Goal: Task Accomplishment & Management: Complete application form

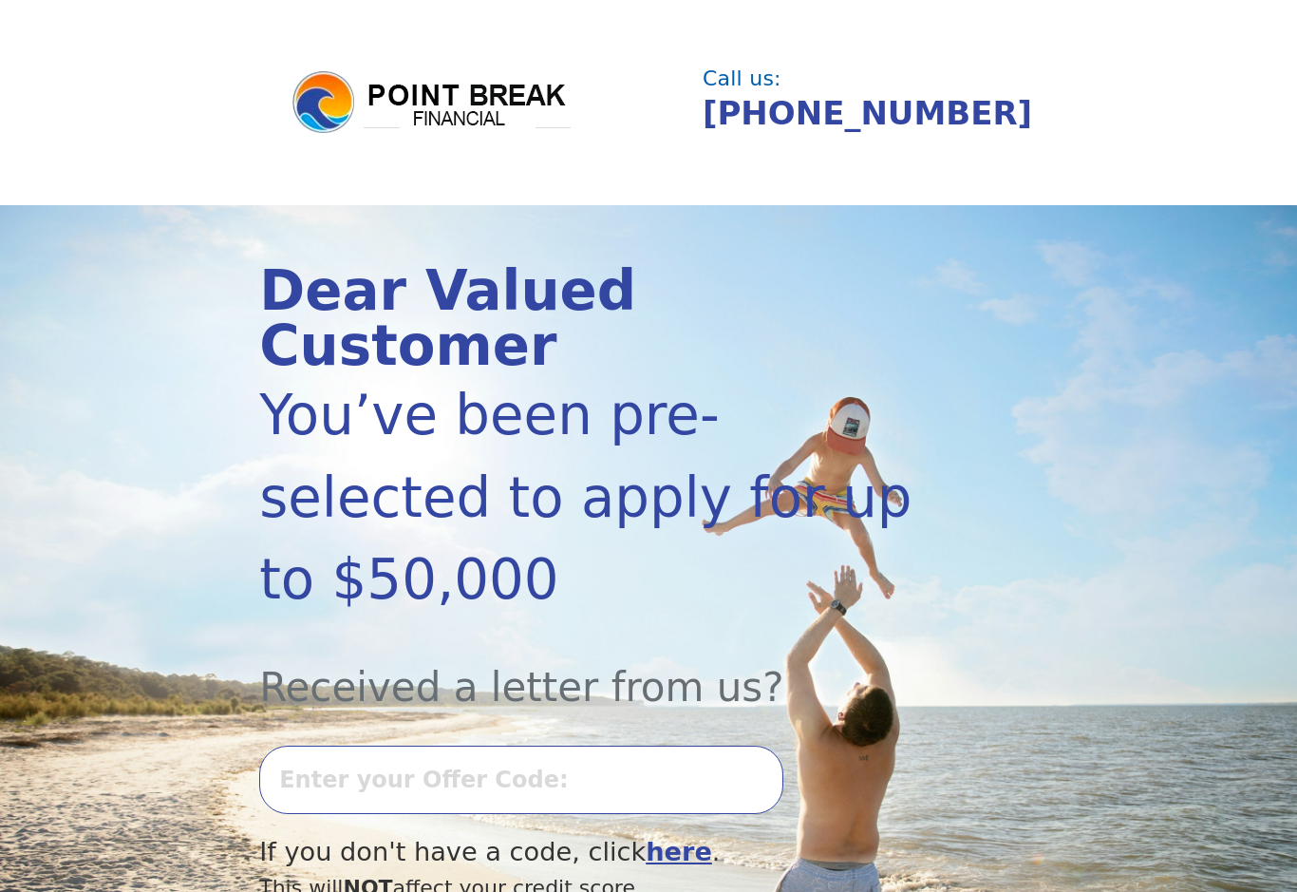
click at [647, 837] on b "here" at bounding box center [679, 851] width 66 height 29
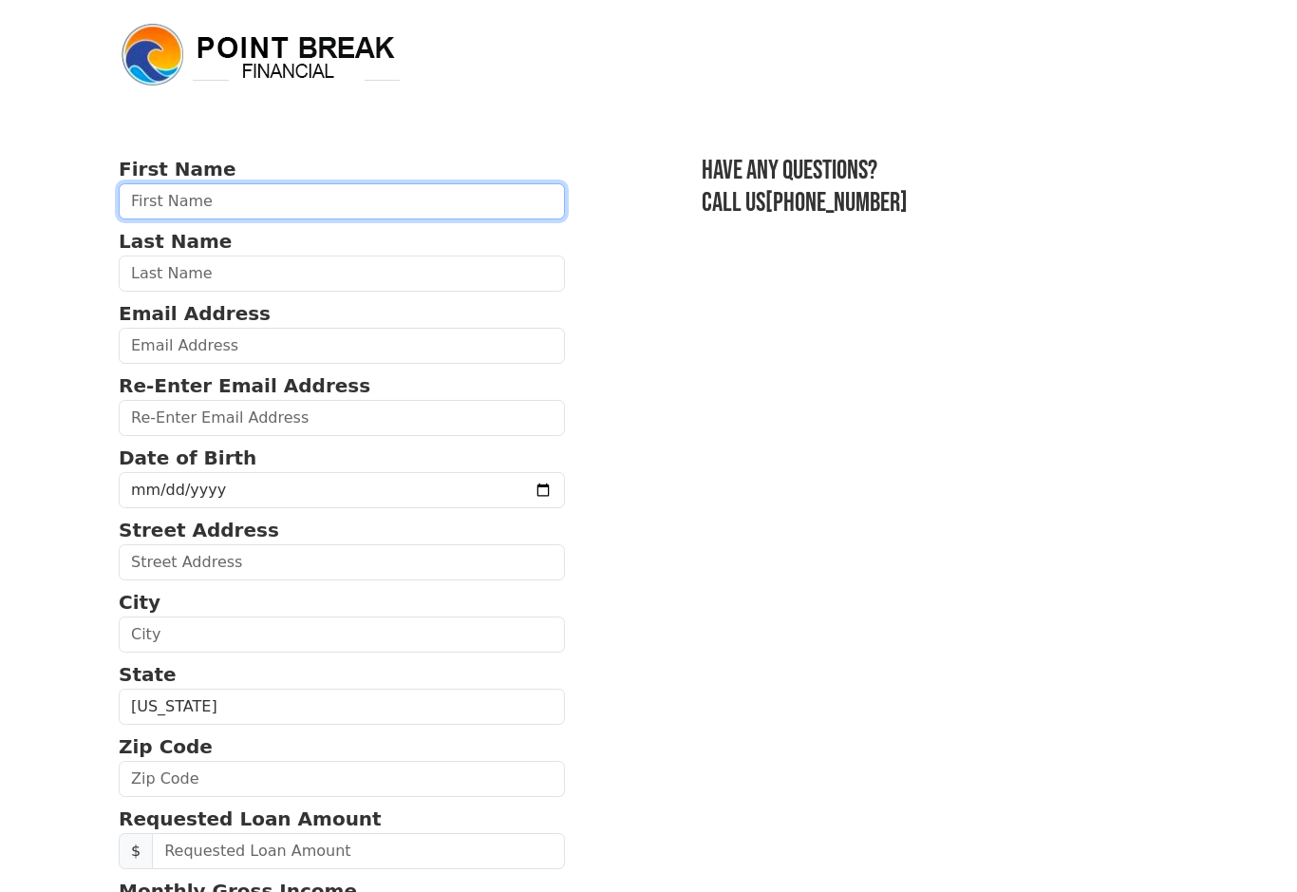
click at [300, 200] on input "text" at bounding box center [342, 201] width 446 height 36
type input "Liyu"
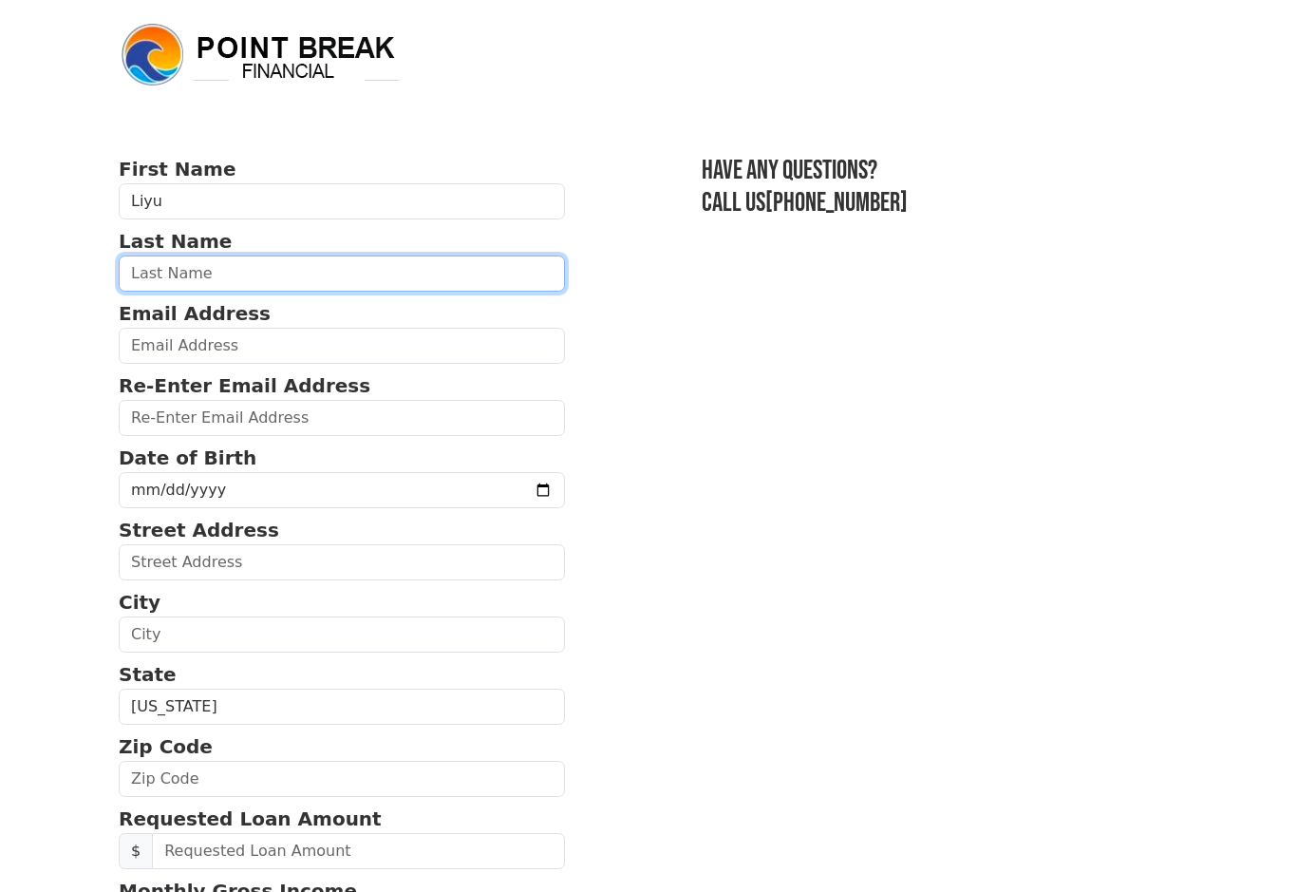
click at [282, 275] on input "text" at bounding box center [342, 273] width 446 height 36
type input "[PERSON_NAME]"
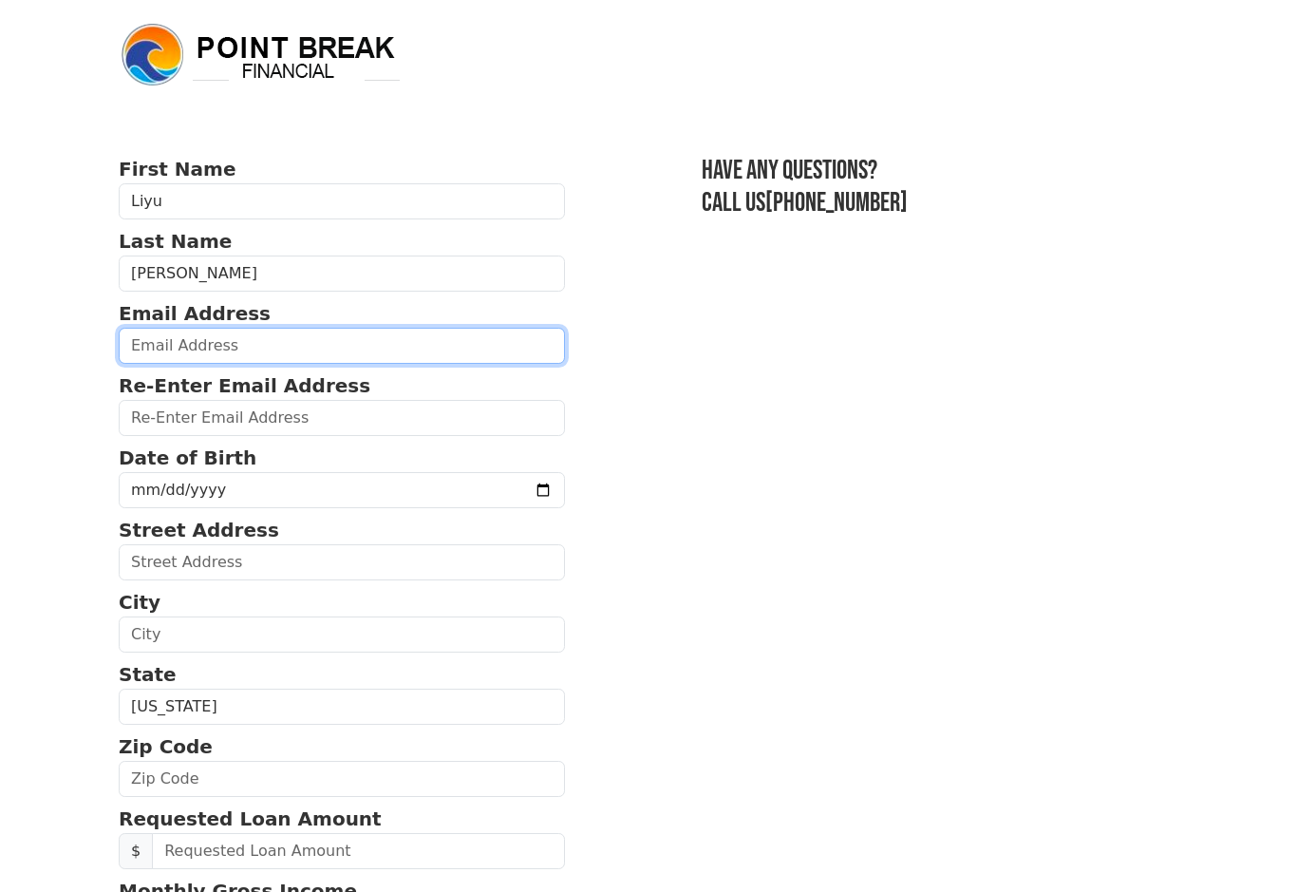
click at [311, 346] on input "email" at bounding box center [342, 346] width 446 height 36
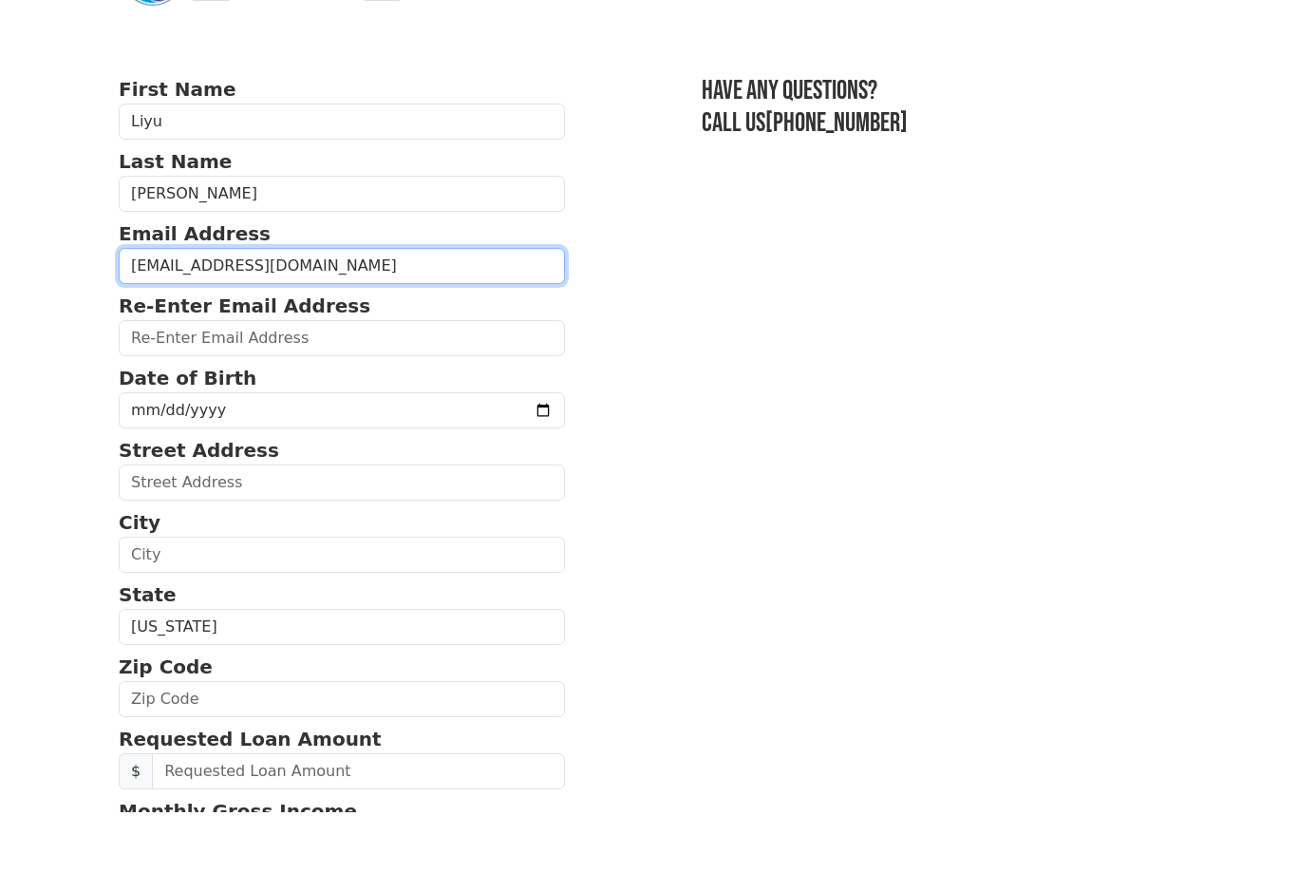
type input "[EMAIL_ADDRESS][DOMAIN_NAME]"
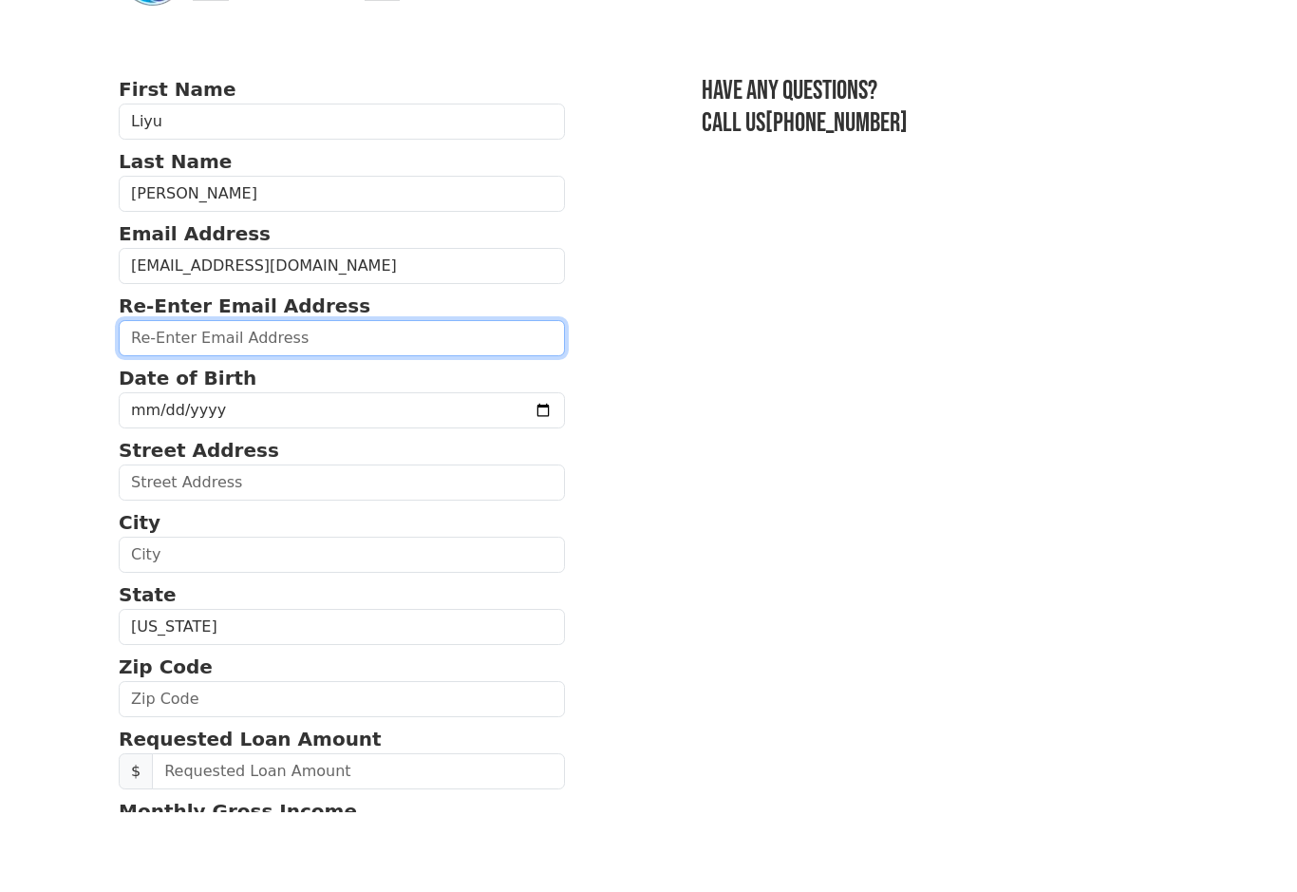
click at [374, 400] on input "email" at bounding box center [342, 418] width 446 height 36
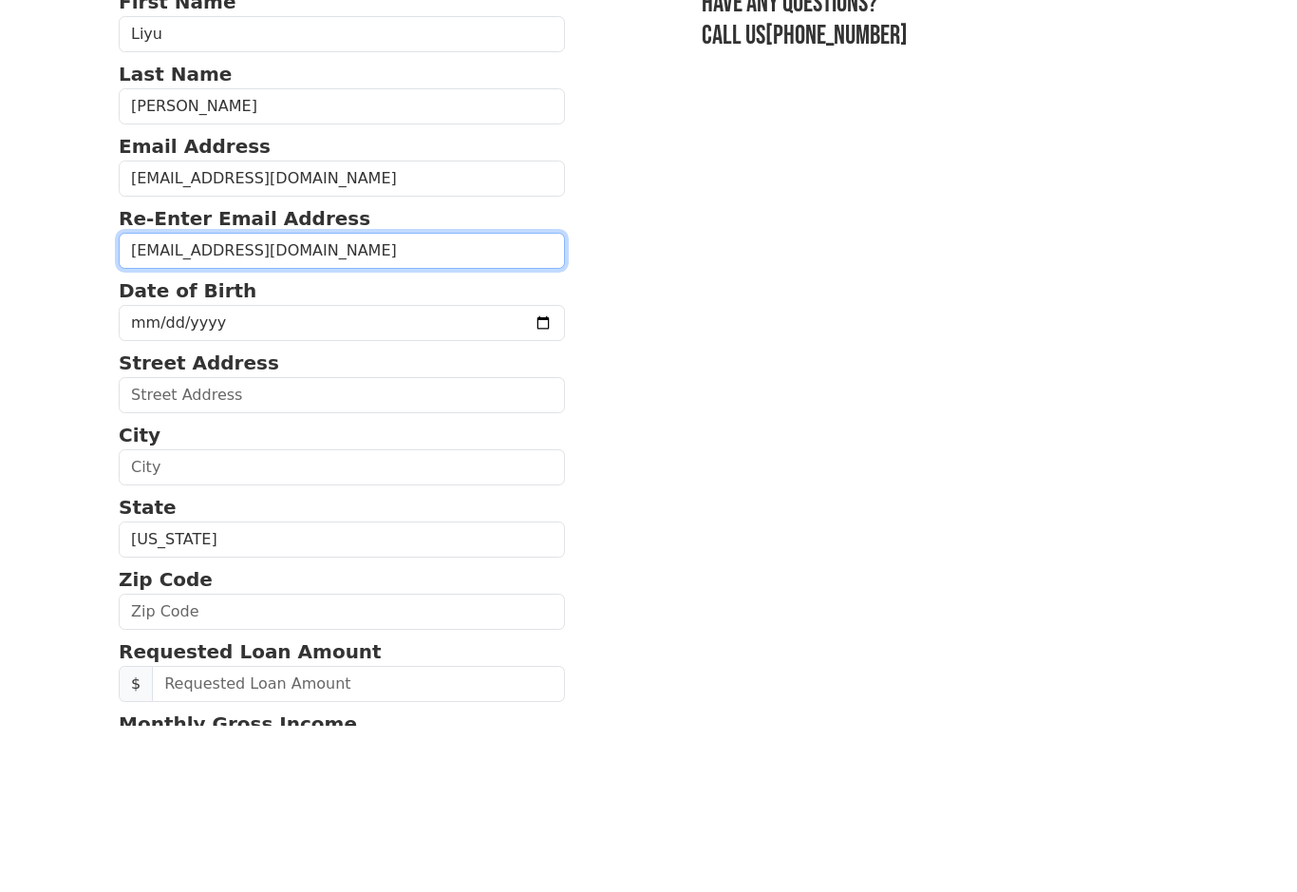
type input "[EMAIL_ADDRESS][DOMAIN_NAME]"
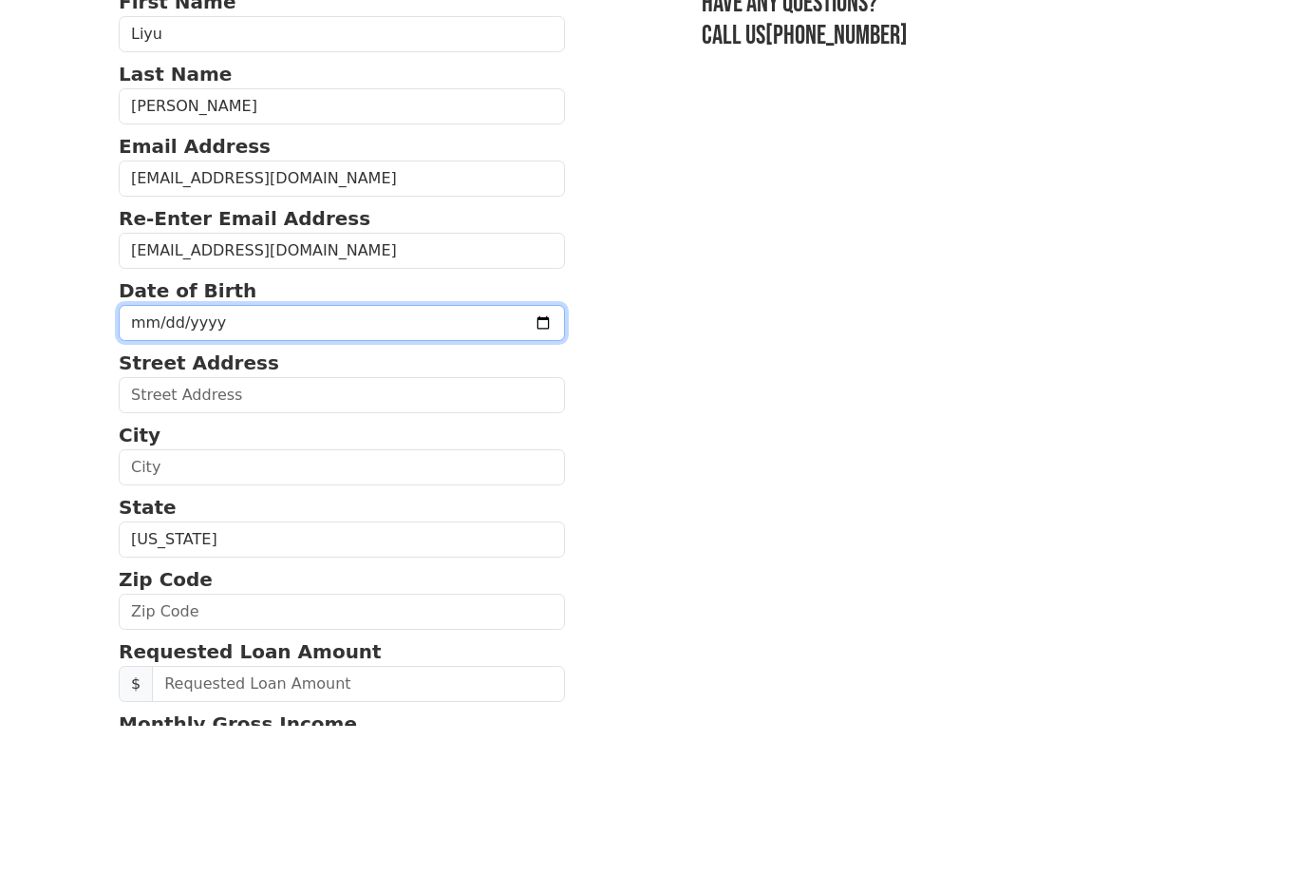
click at [366, 472] on input "date" at bounding box center [342, 490] width 446 height 36
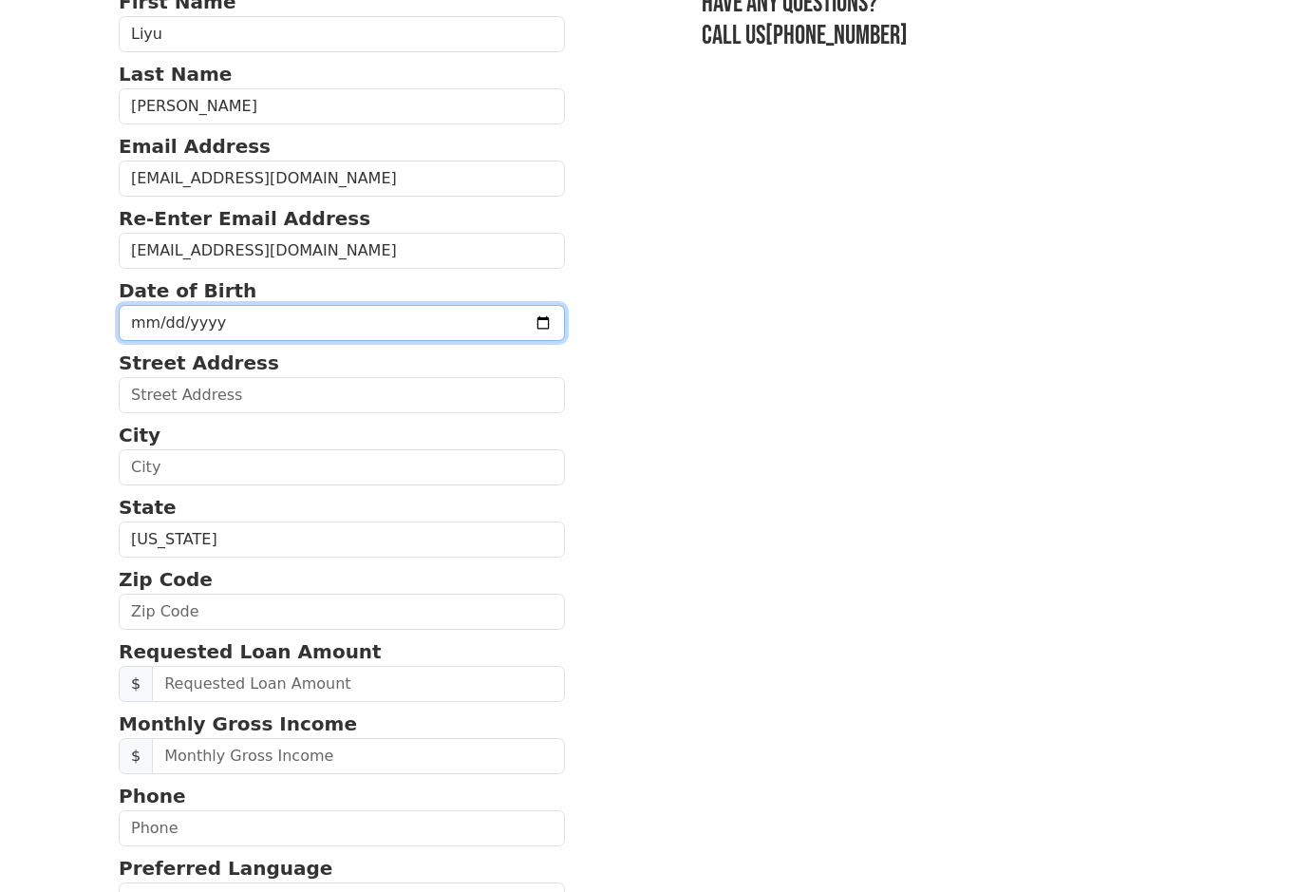
type input "[DATE]"
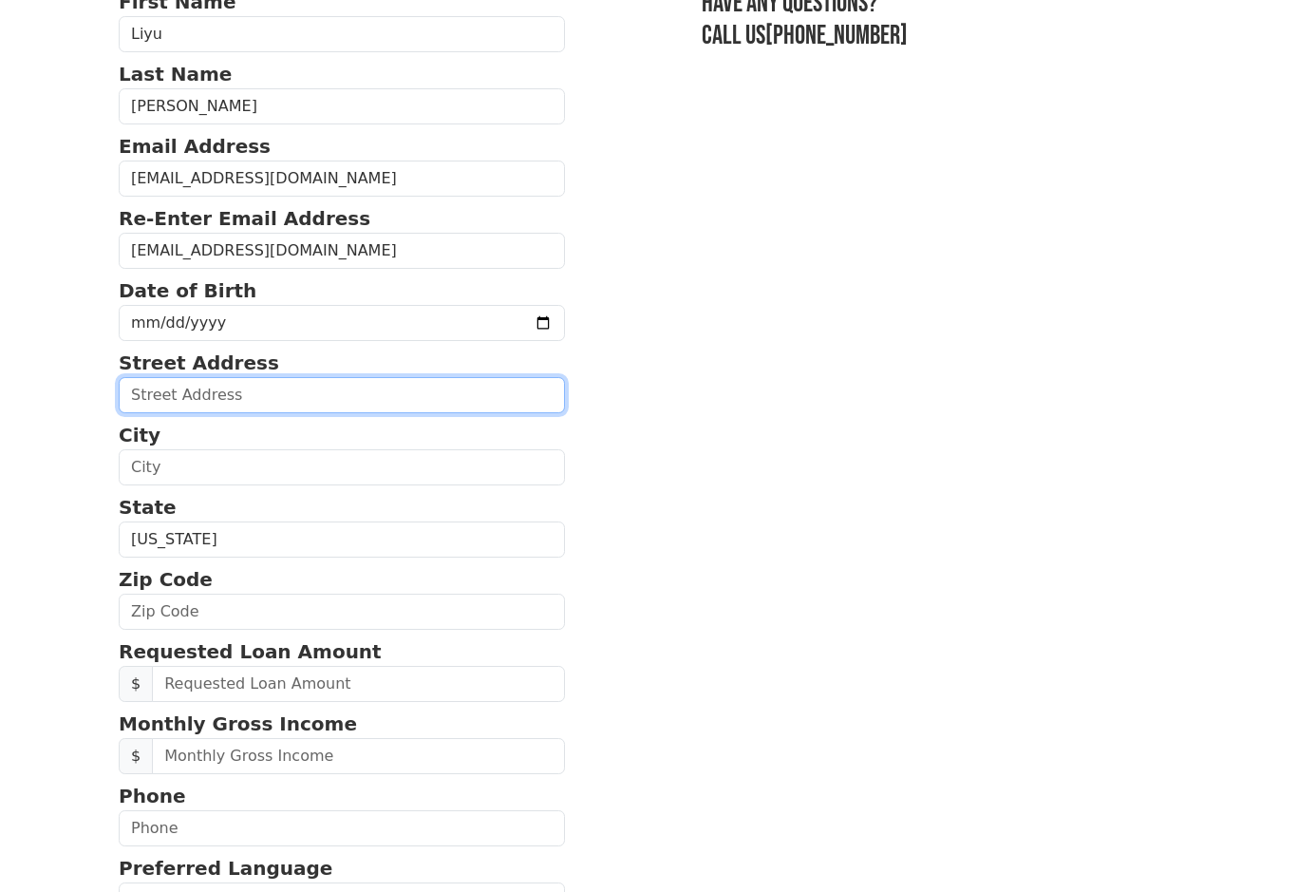
click at [337, 397] on input "text" at bounding box center [342, 395] width 446 height 36
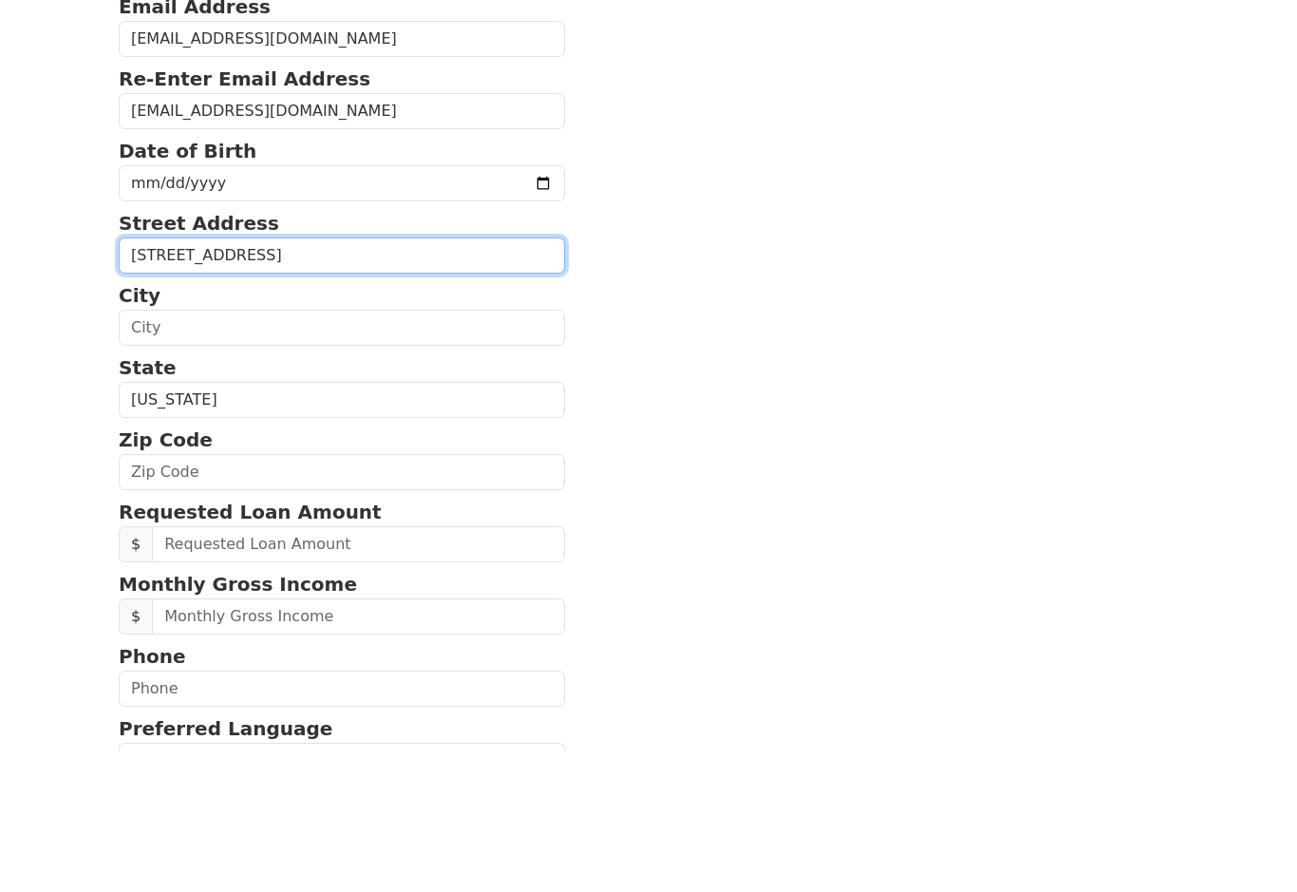
type input "[STREET_ADDRESS]"
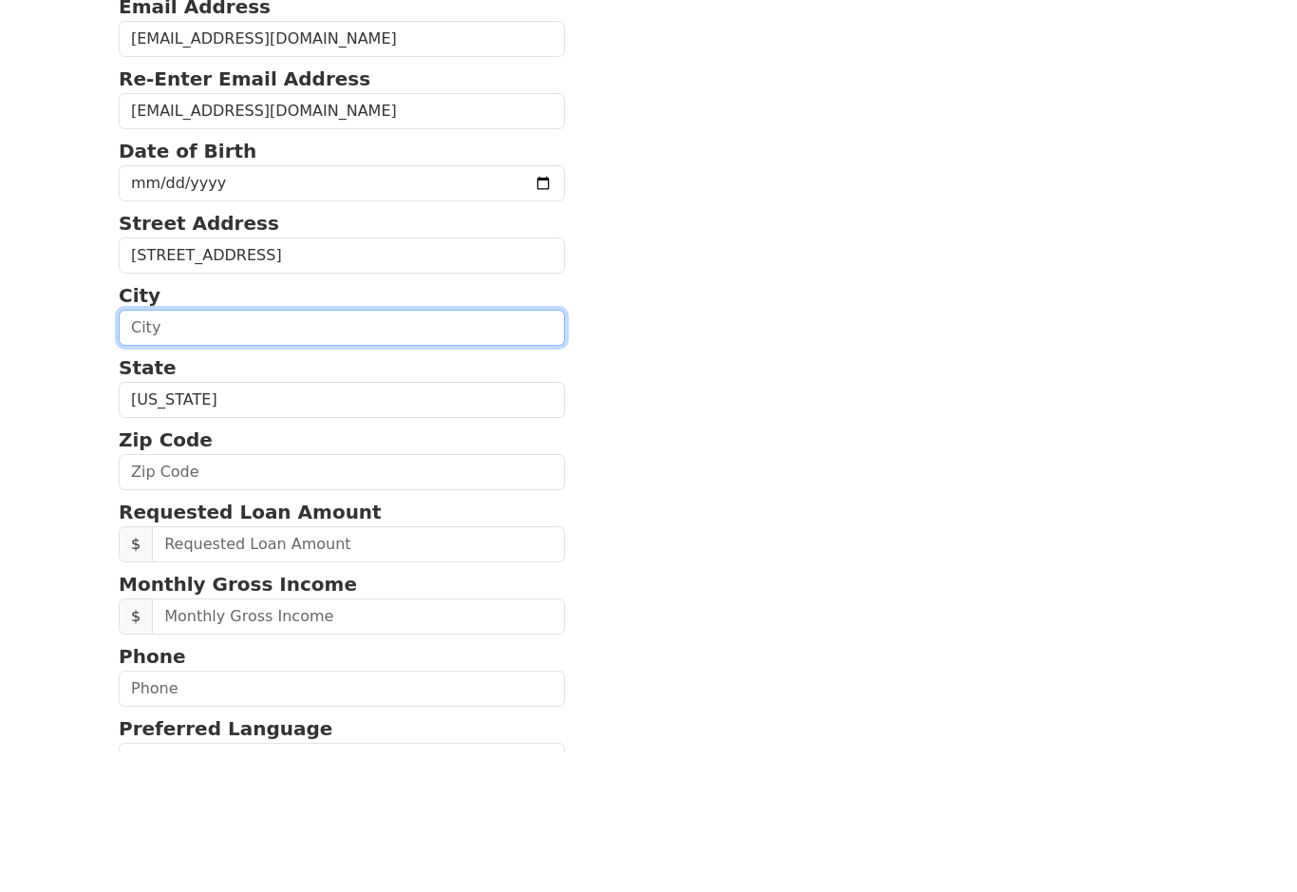
click at [379, 450] on input "text" at bounding box center [342, 468] width 446 height 36
type input "Claremont"
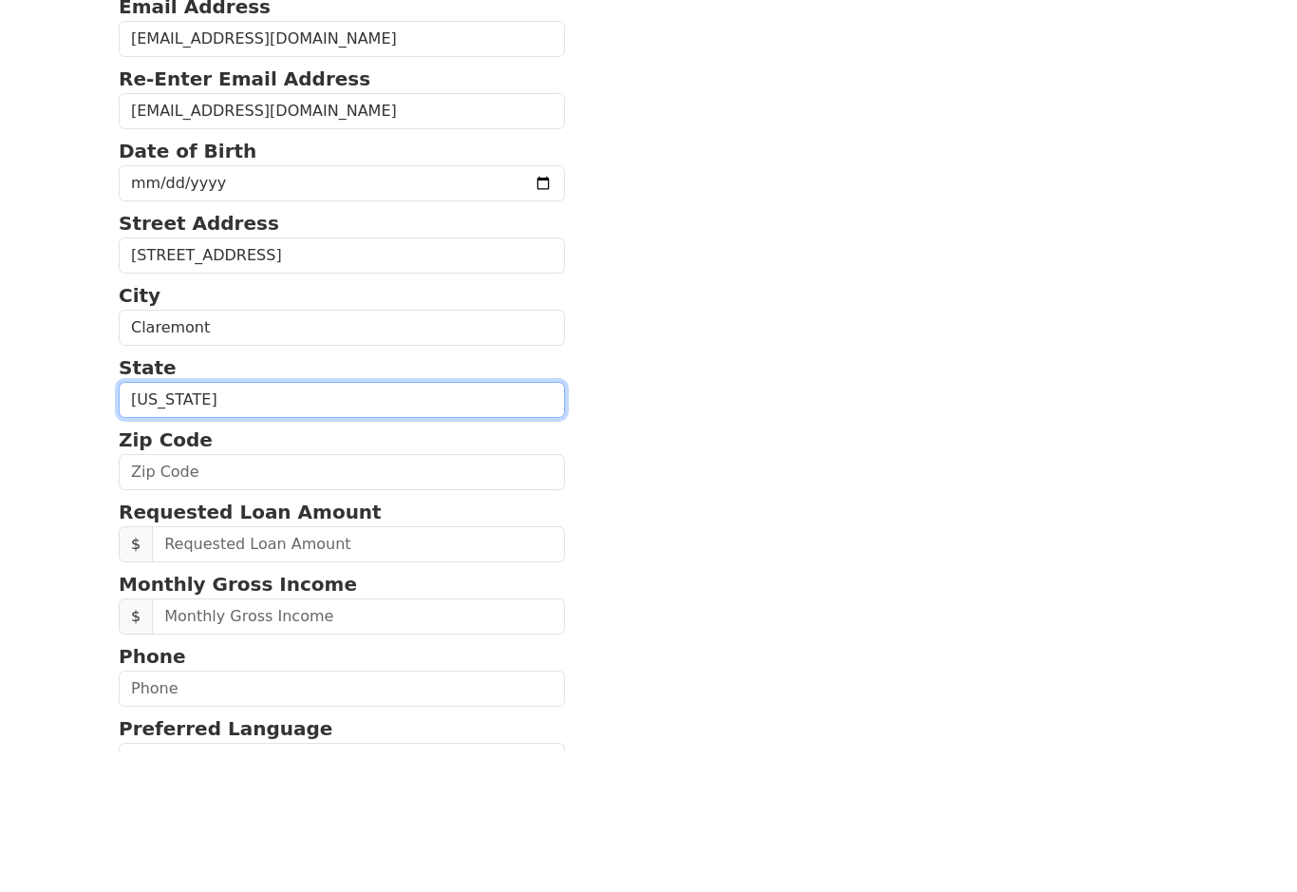
click at [368, 522] on select "[US_STATE] [US_STATE] [US_STATE] [US_STATE] [US_STATE] [US_STATE] [US_STATE] [U…" at bounding box center [342, 540] width 446 height 36
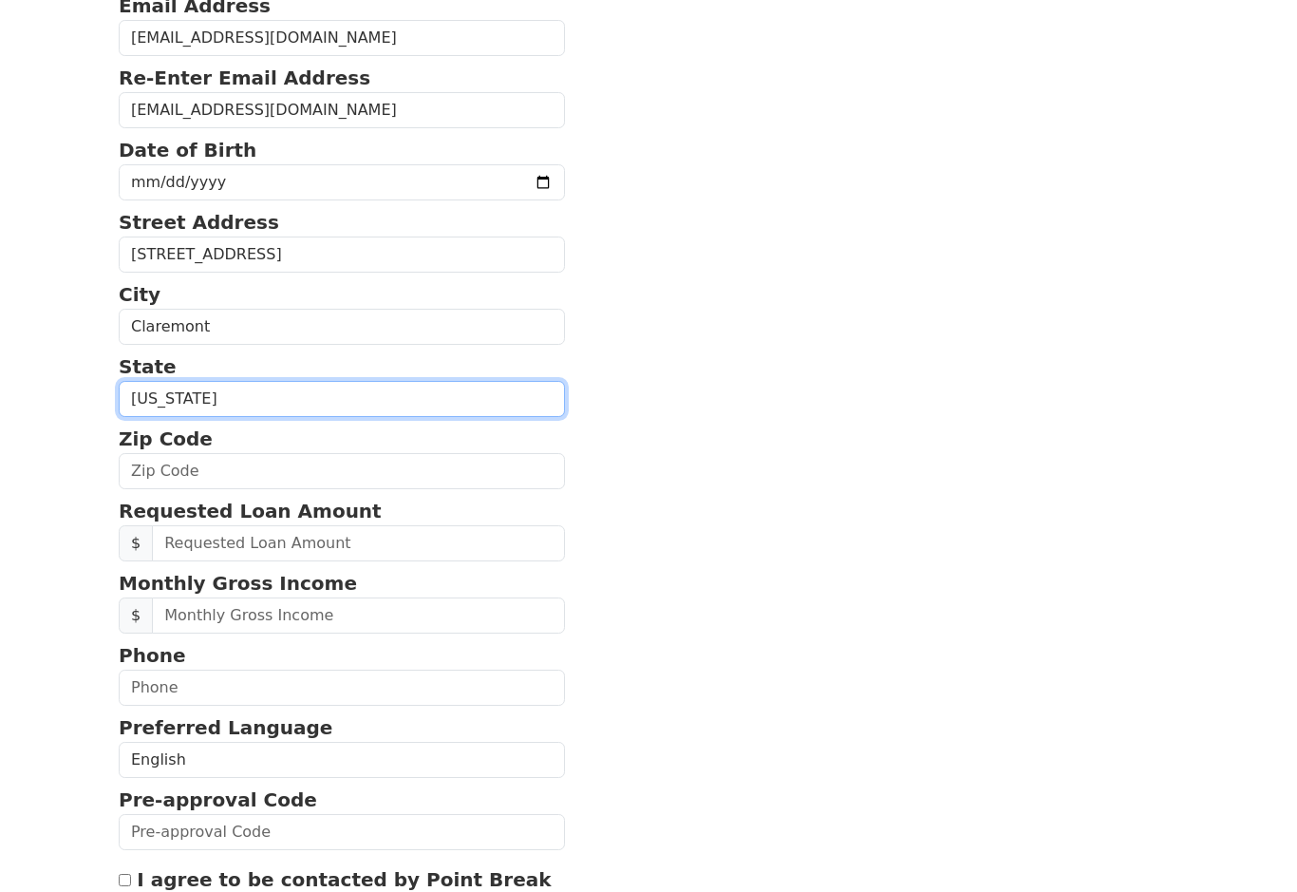
select select "CA"
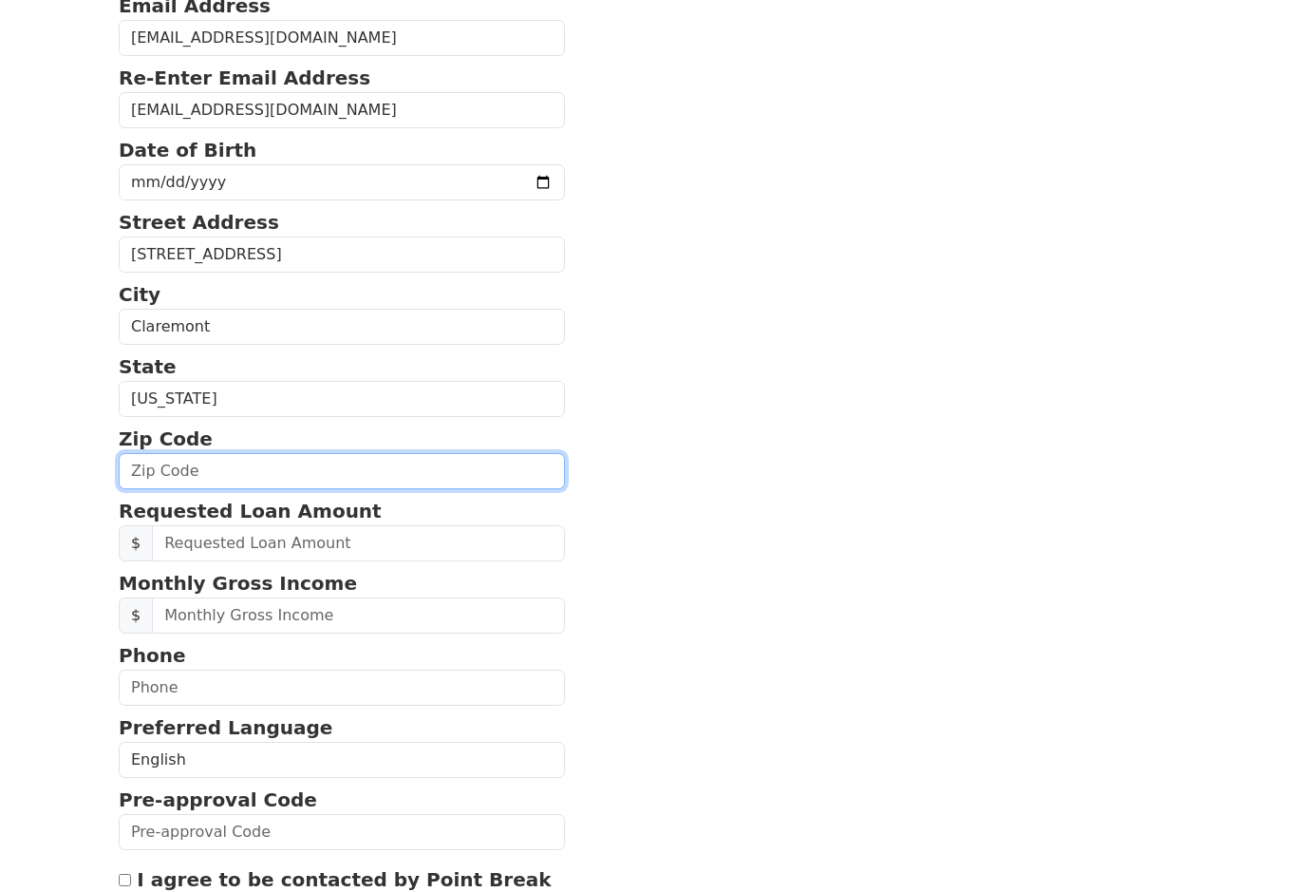
click at [367, 474] on input "text" at bounding box center [342, 471] width 446 height 36
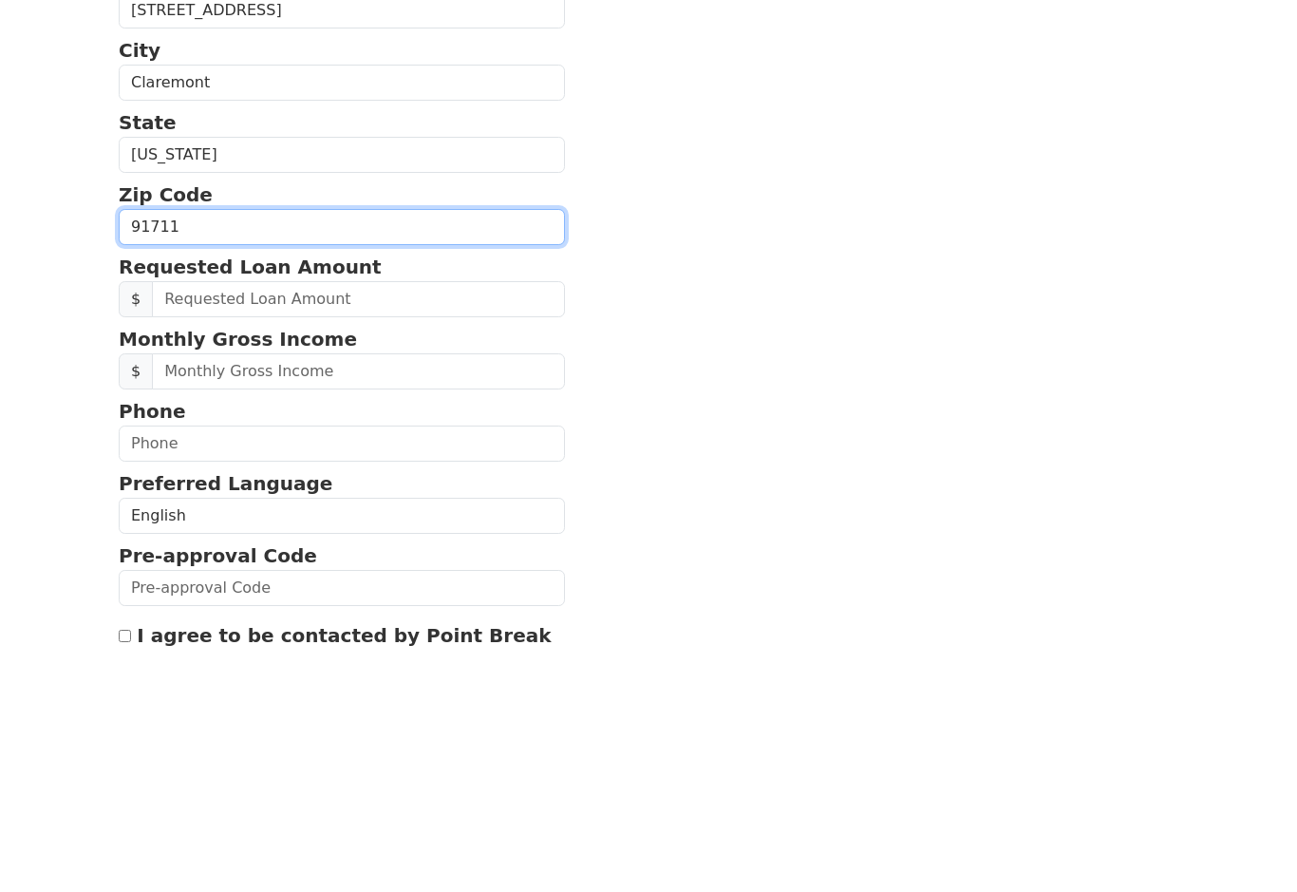
type input "91711"
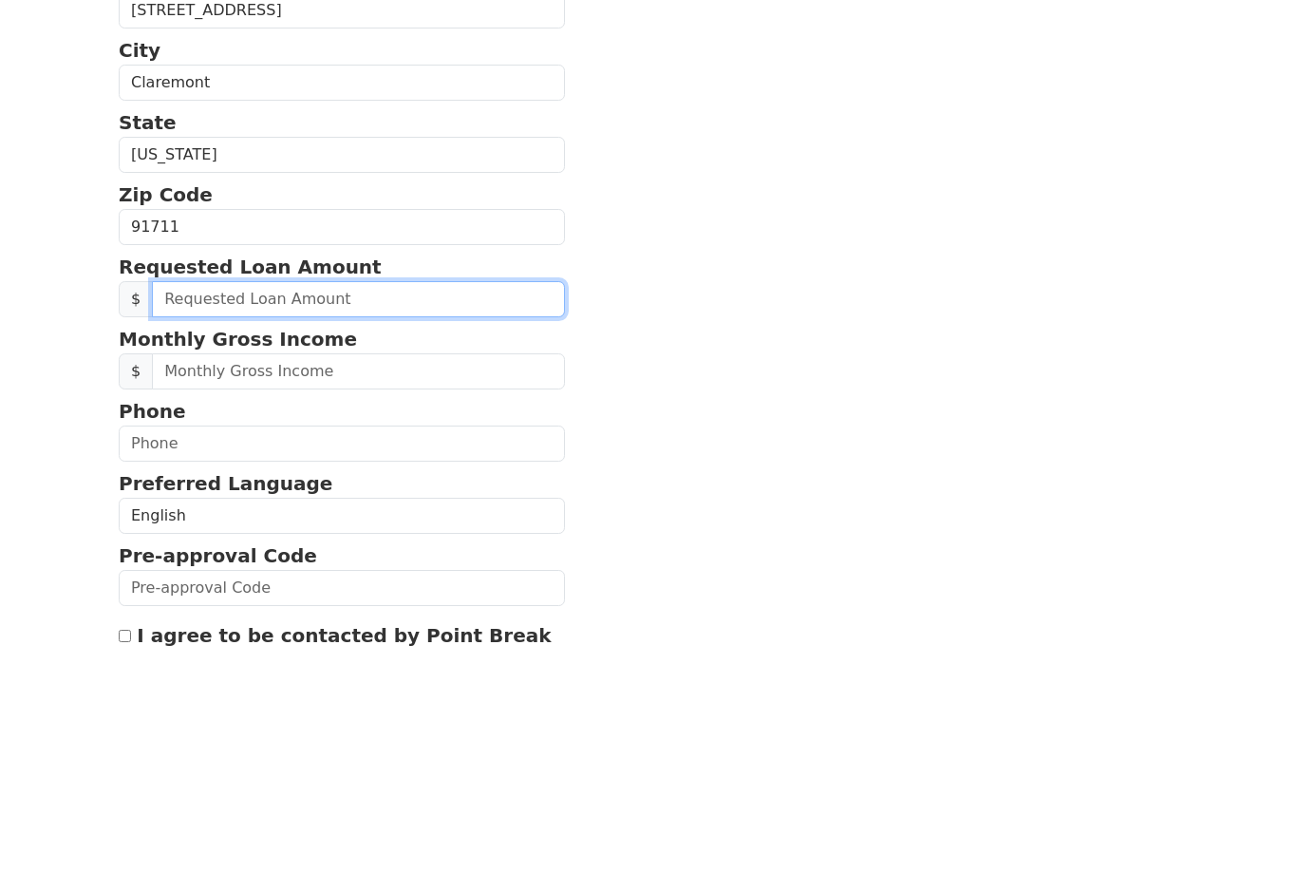
click at [380, 526] on input "text" at bounding box center [358, 544] width 413 height 36
type input "20,000.00"
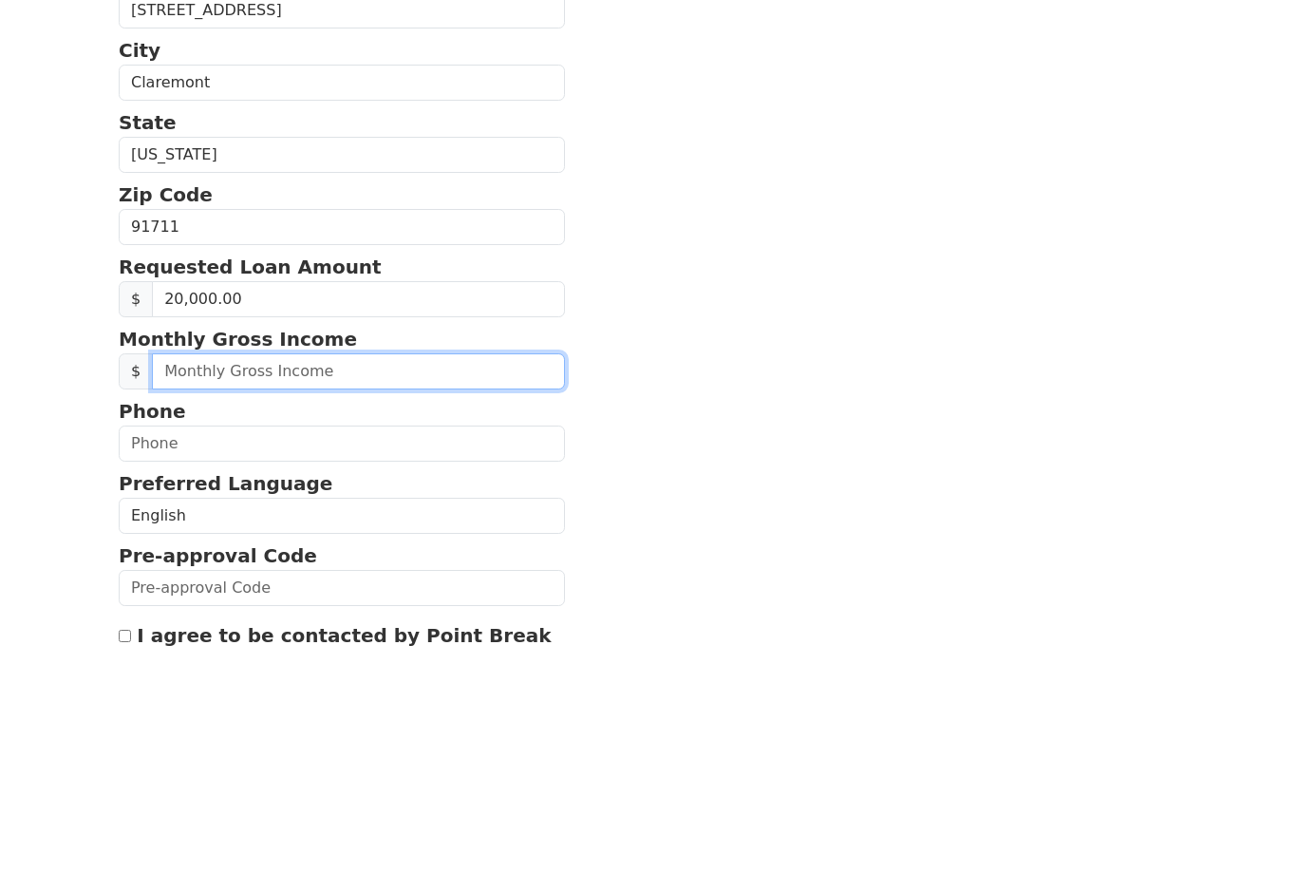
click at [373, 598] on input "text" at bounding box center [358, 616] width 413 height 36
type input "13,000.00"
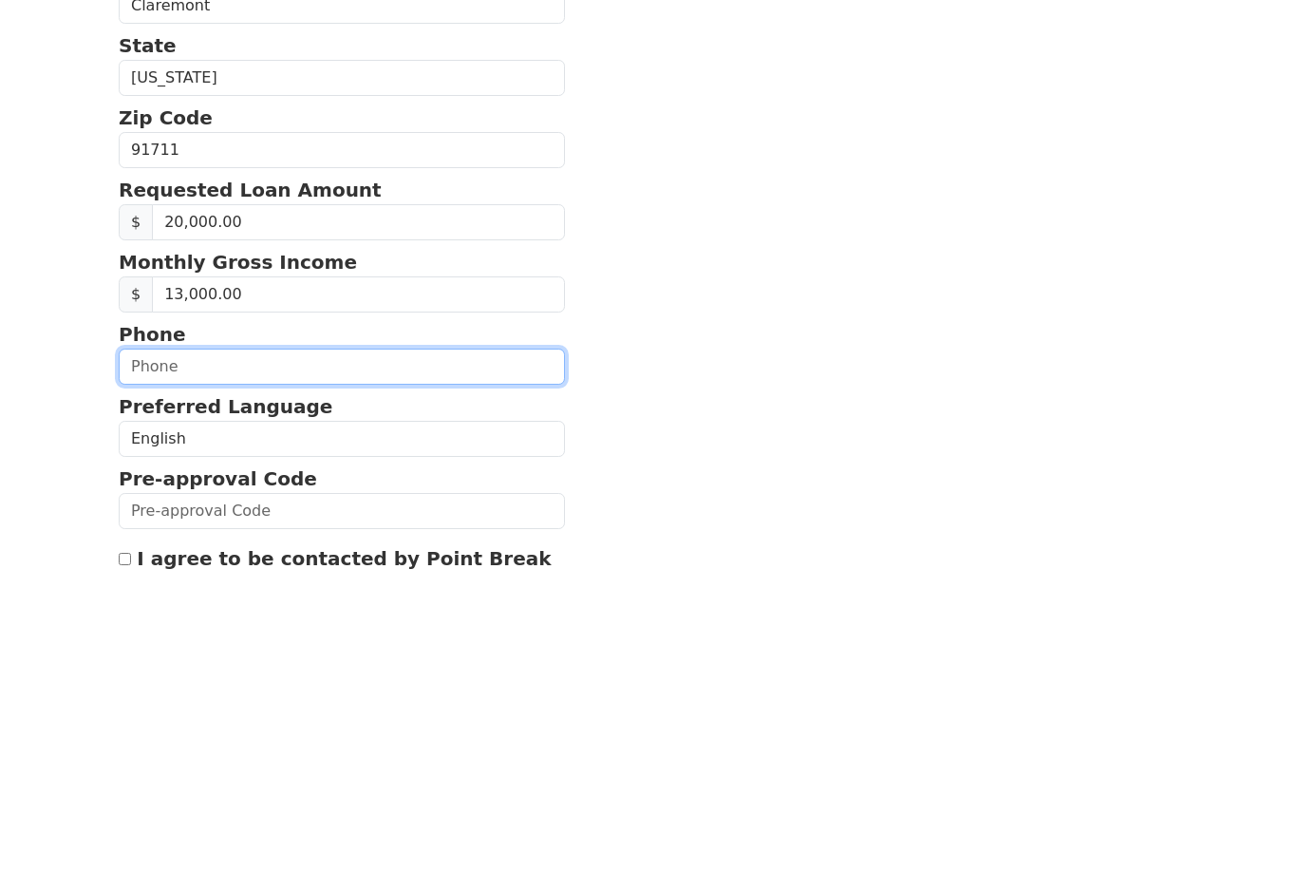
click at [404, 670] on input "text" at bounding box center [342, 688] width 446 height 36
type input "[PHONE_NUMBER]"
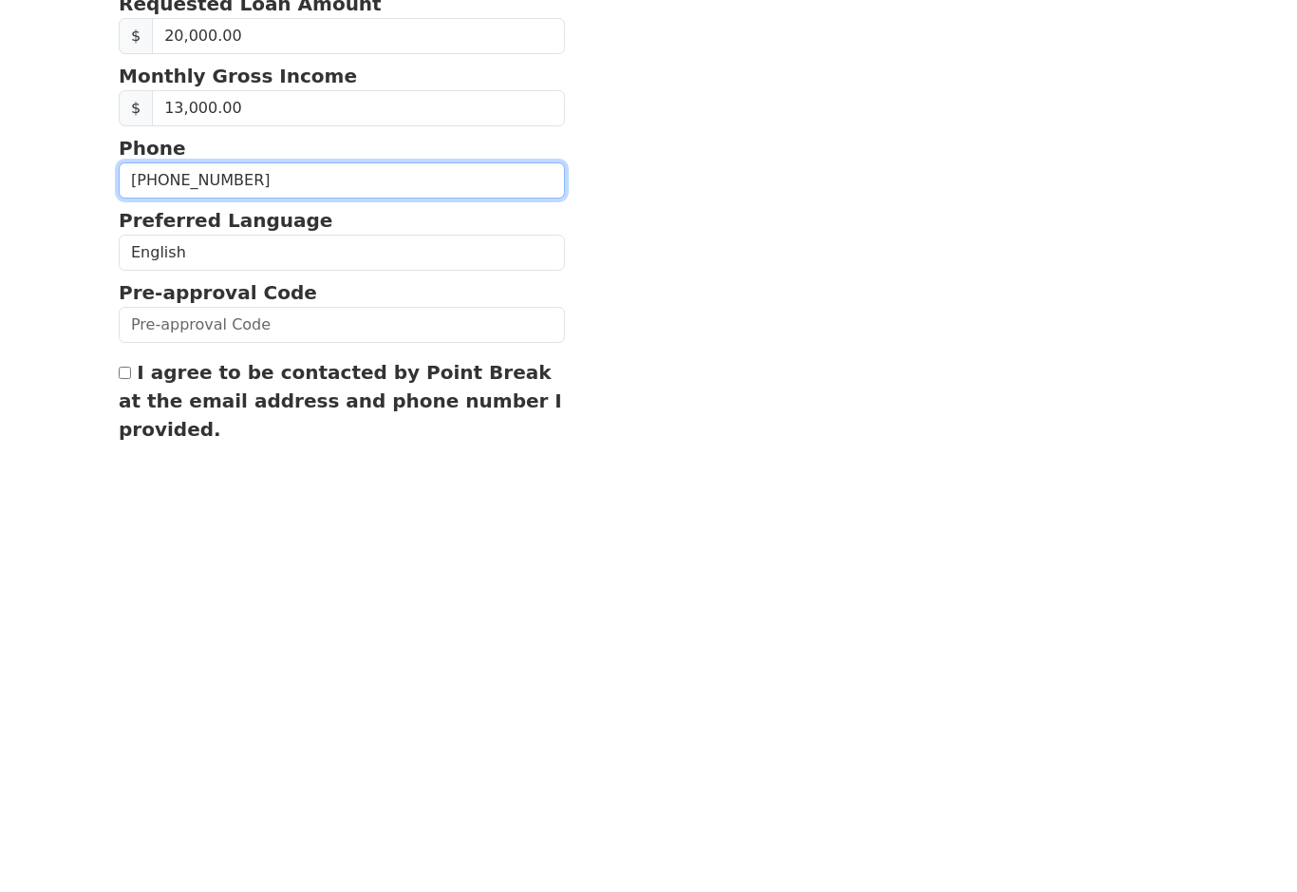
scroll to position [377, 0]
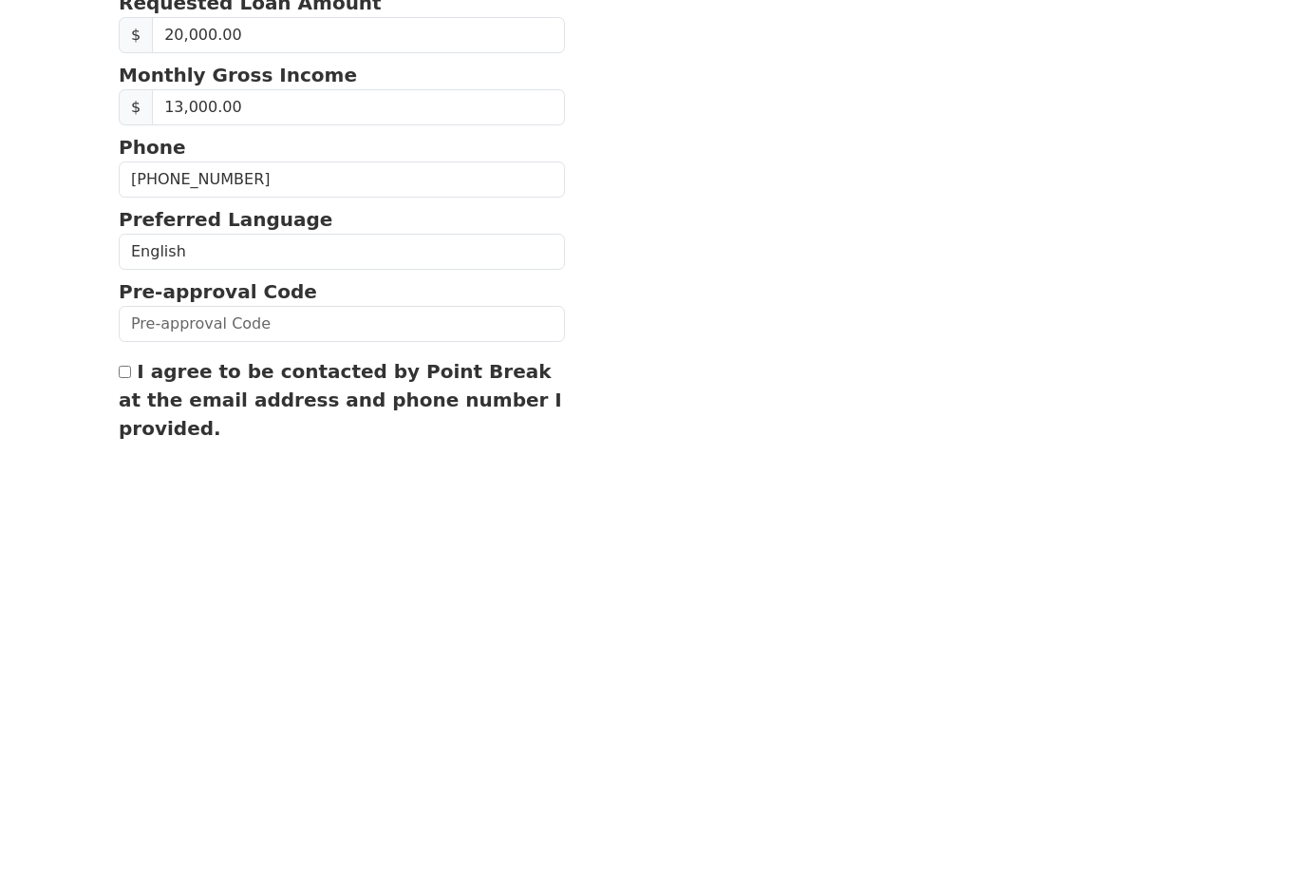
click at [131, 804] on input "I agree to be contacted by Point Break at the email address and phone number I …" at bounding box center [125, 810] width 12 height 12
checkbox input "true"
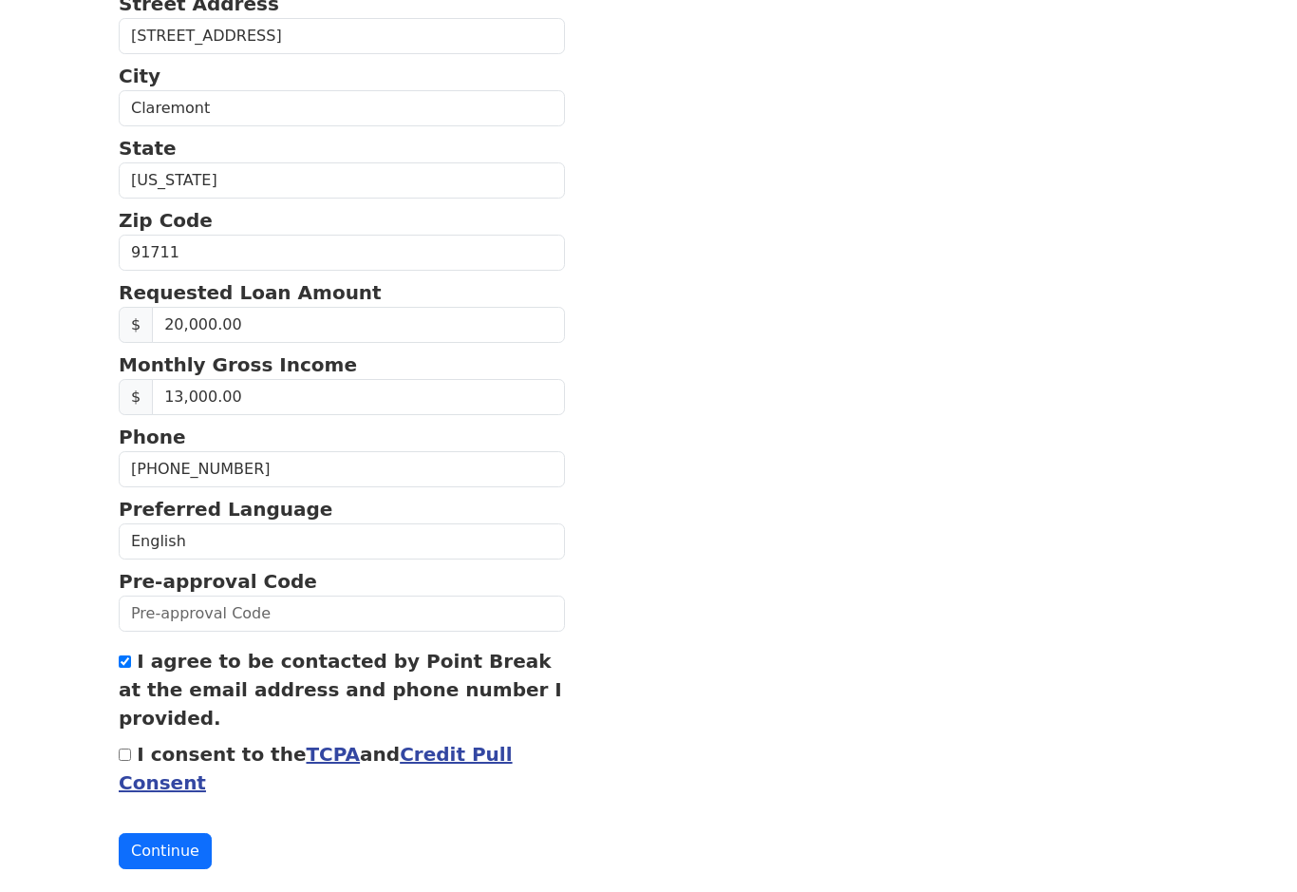
click at [131, 755] on input "I consent to the TCPA and Credit Pull Consent" at bounding box center [125, 754] width 12 height 12
checkbox input "true"
click at [179, 850] on button "Continue" at bounding box center [165, 851] width 93 height 36
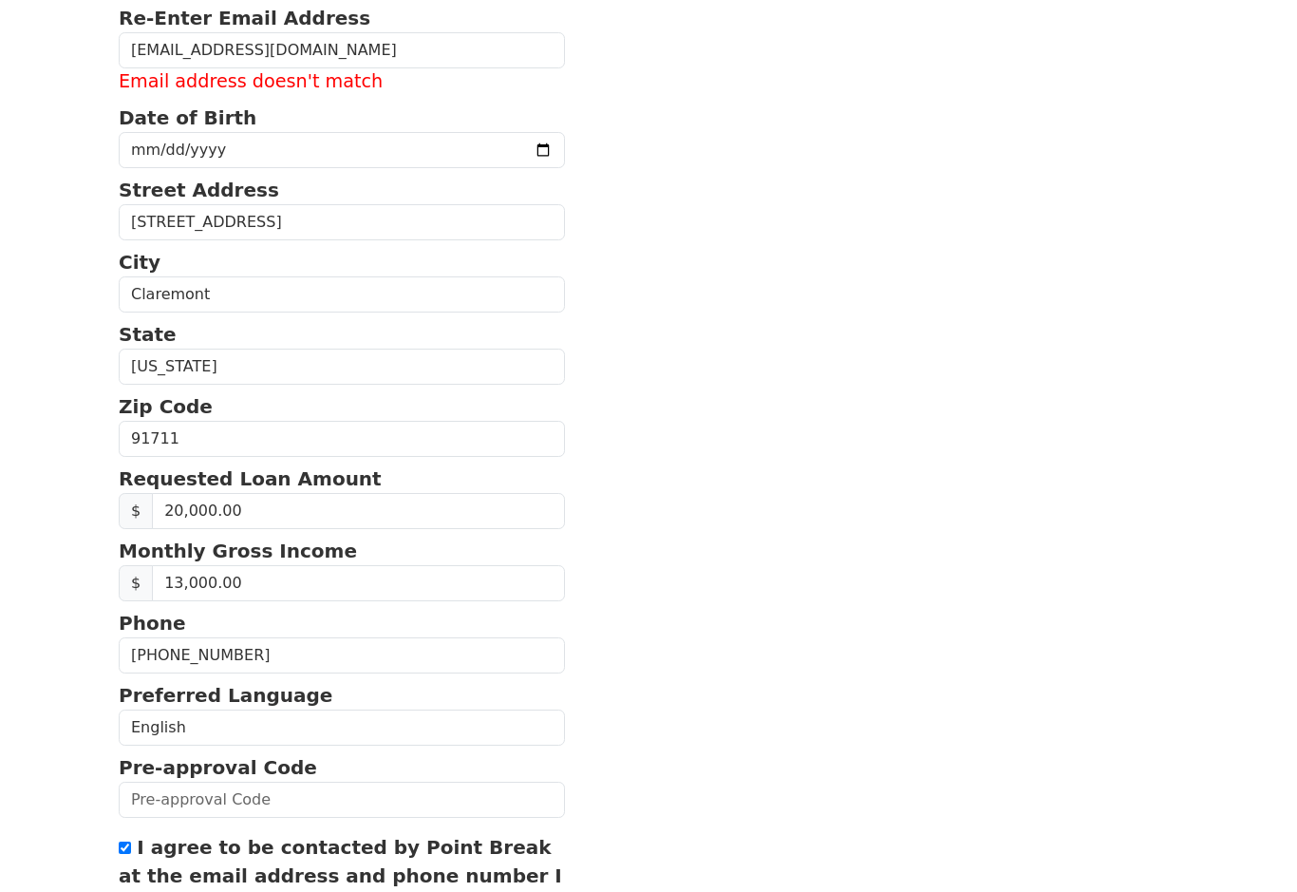
scroll to position [0, 0]
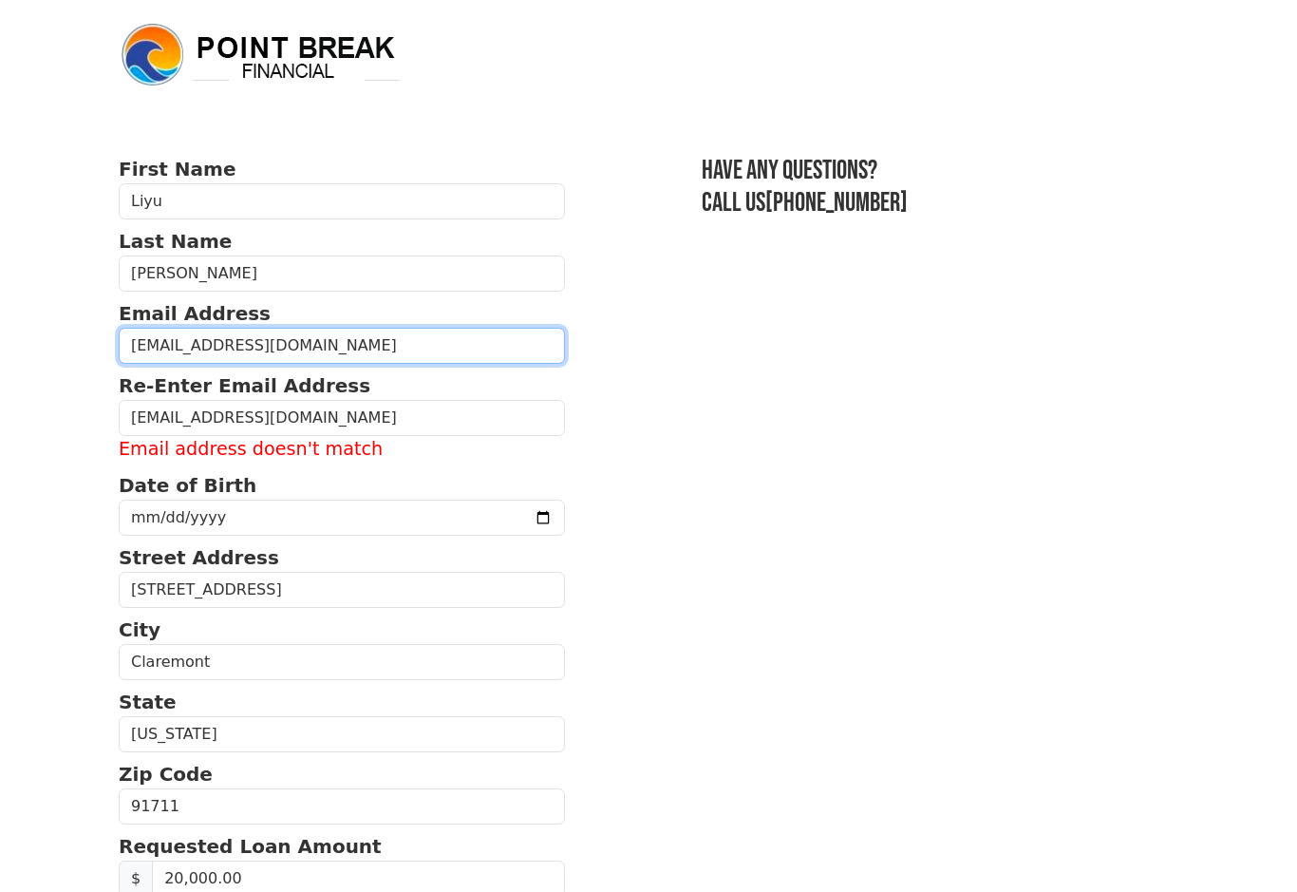
click at [191, 339] on input "[EMAIL_ADDRESS][DOMAIN_NAME]" at bounding box center [342, 346] width 446 height 36
click at [184, 347] on input "[EMAIL_ADDRESS][DOMAIN_NAME]" at bounding box center [342, 346] width 446 height 36
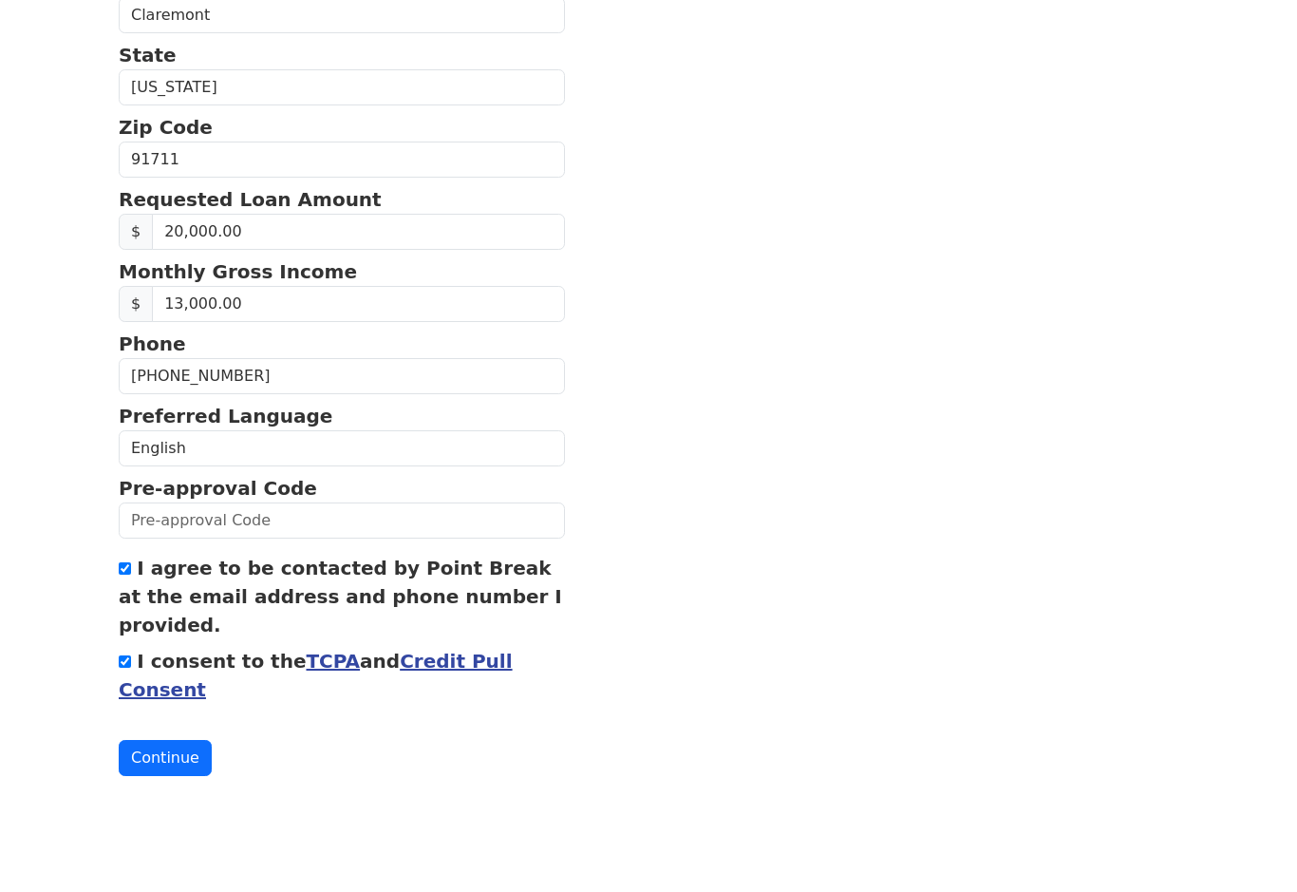
scroll to position [553, 0]
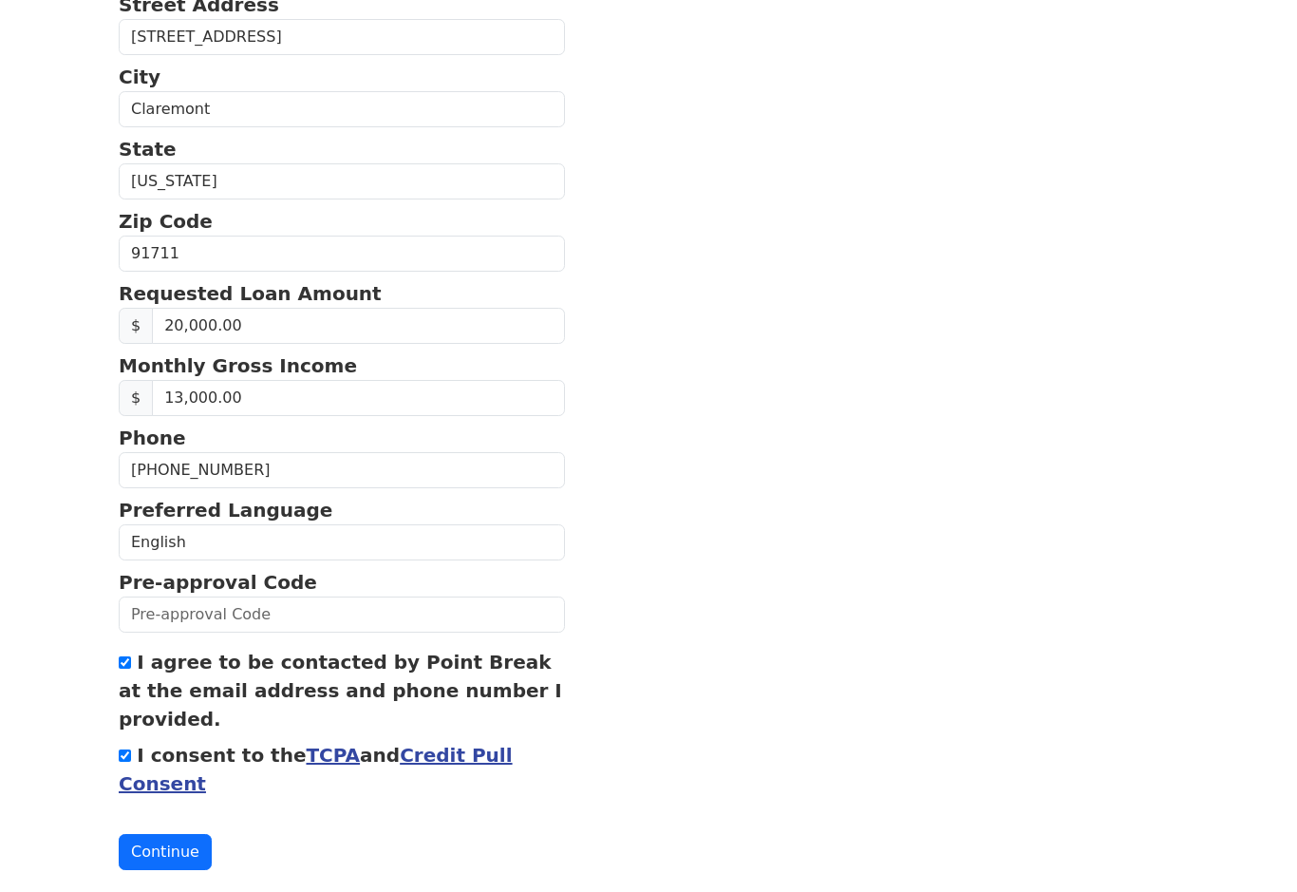
click at [177, 851] on button "Continue" at bounding box center [165, 852] width 93 height 36
click at [155, 856] on button "Continue" at bounding box center [165, 852] width 93 height 36
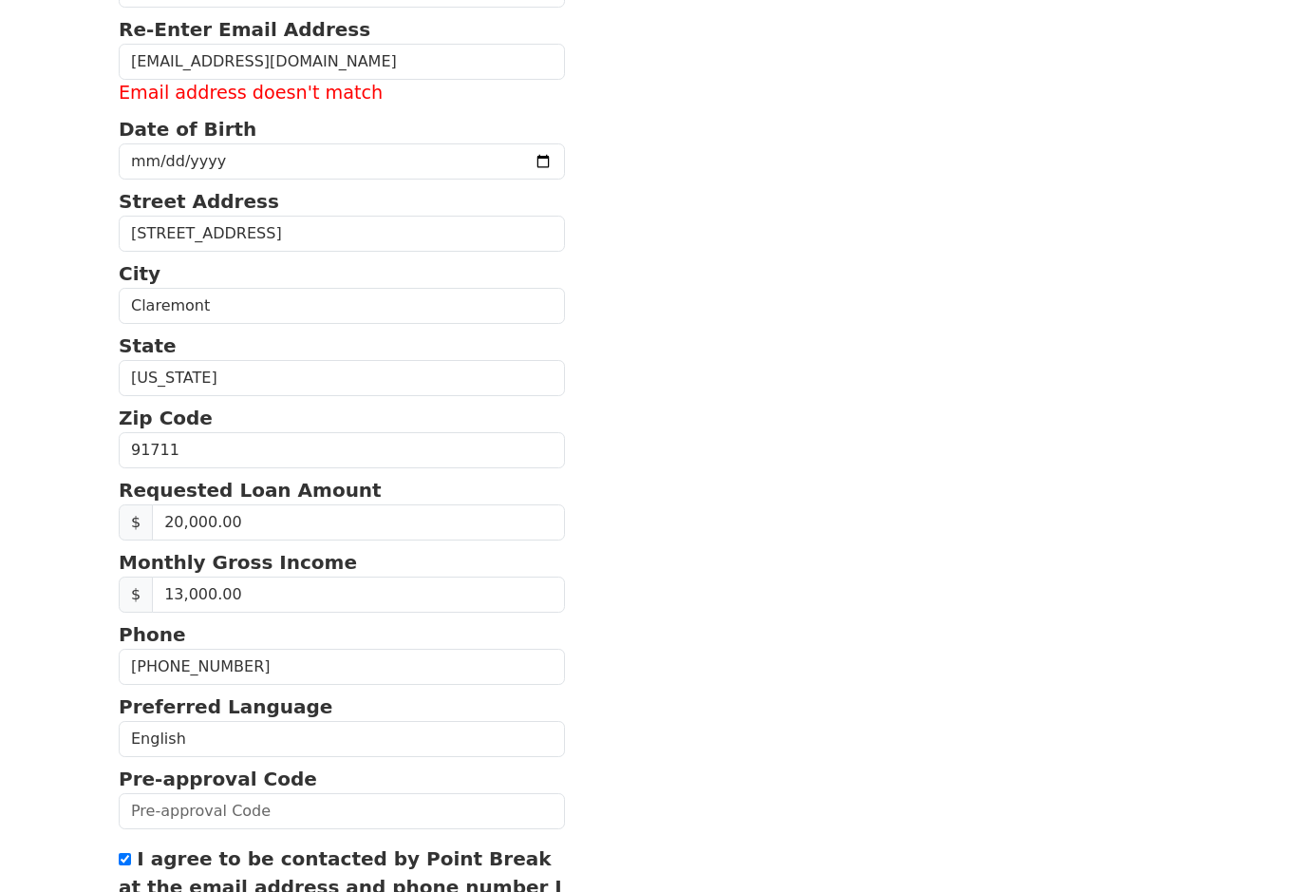
scroll to position [0, 0]
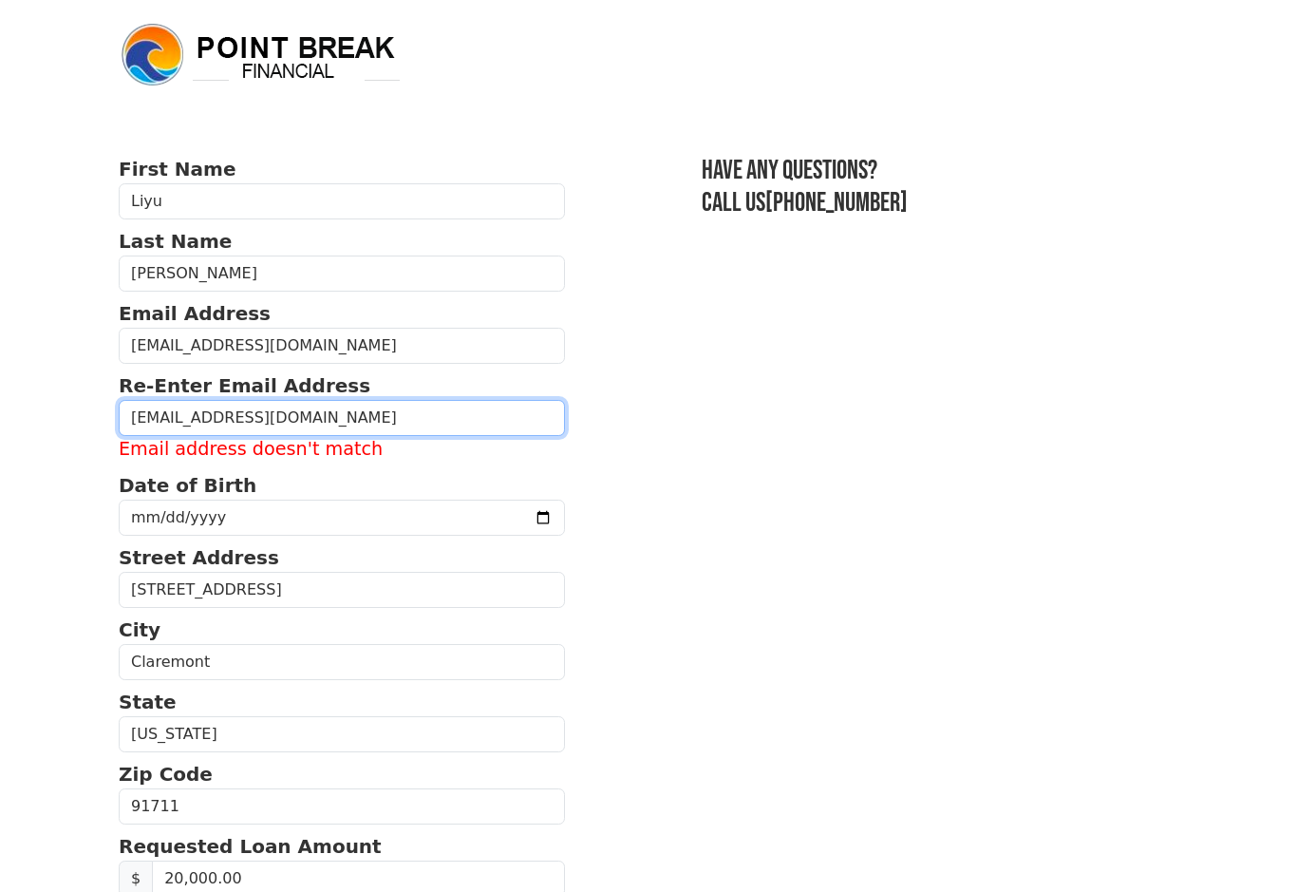
click at [385, 405] on input "[EMAIL_ADDRESS][DOMAIN_NAME]" at bounding box center [342, 418] width 446 height 36
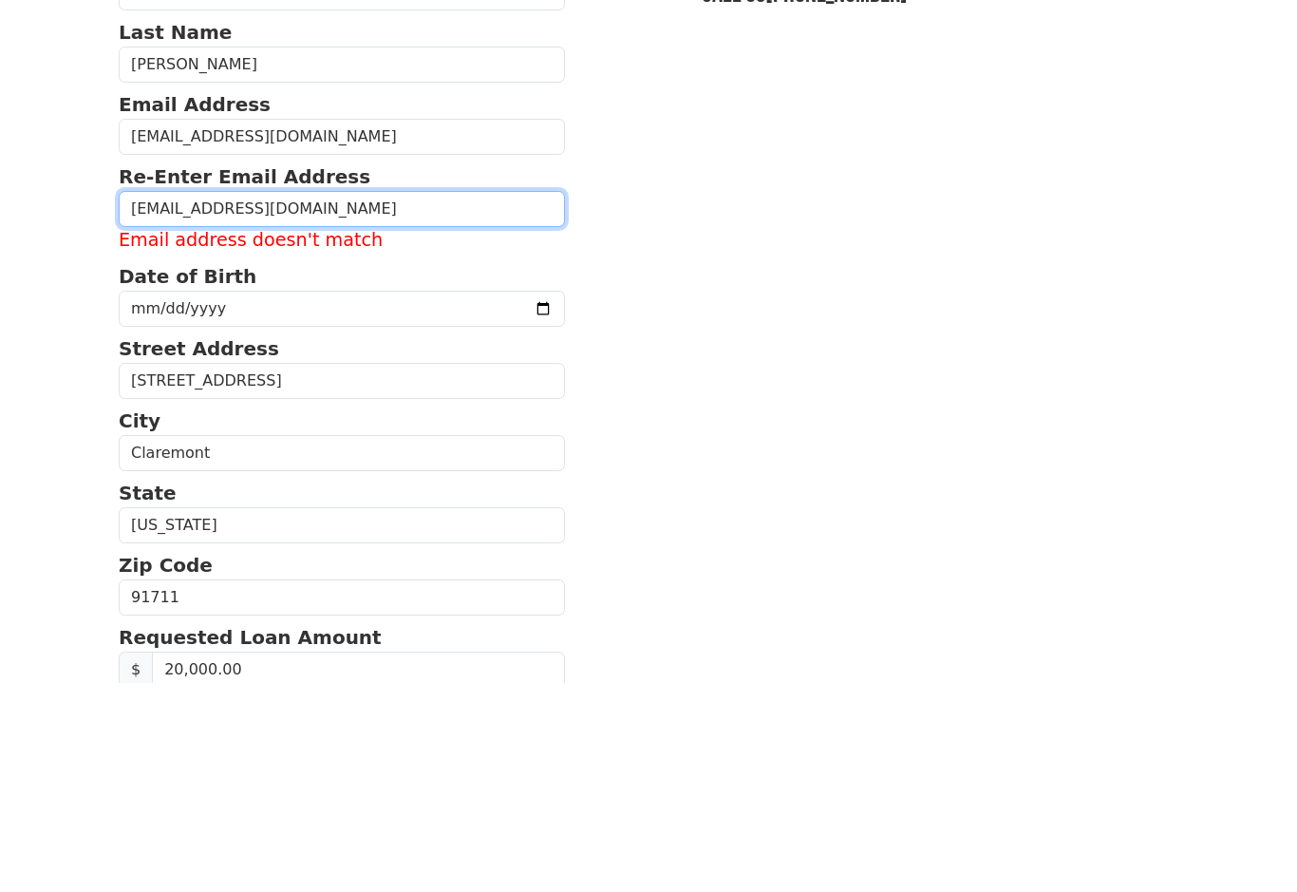
click at [367, 400] on input "[EMAIL_ADDRESS][DOMAIN_NAME]" at bounding box center [342, 418] width 446 height 36
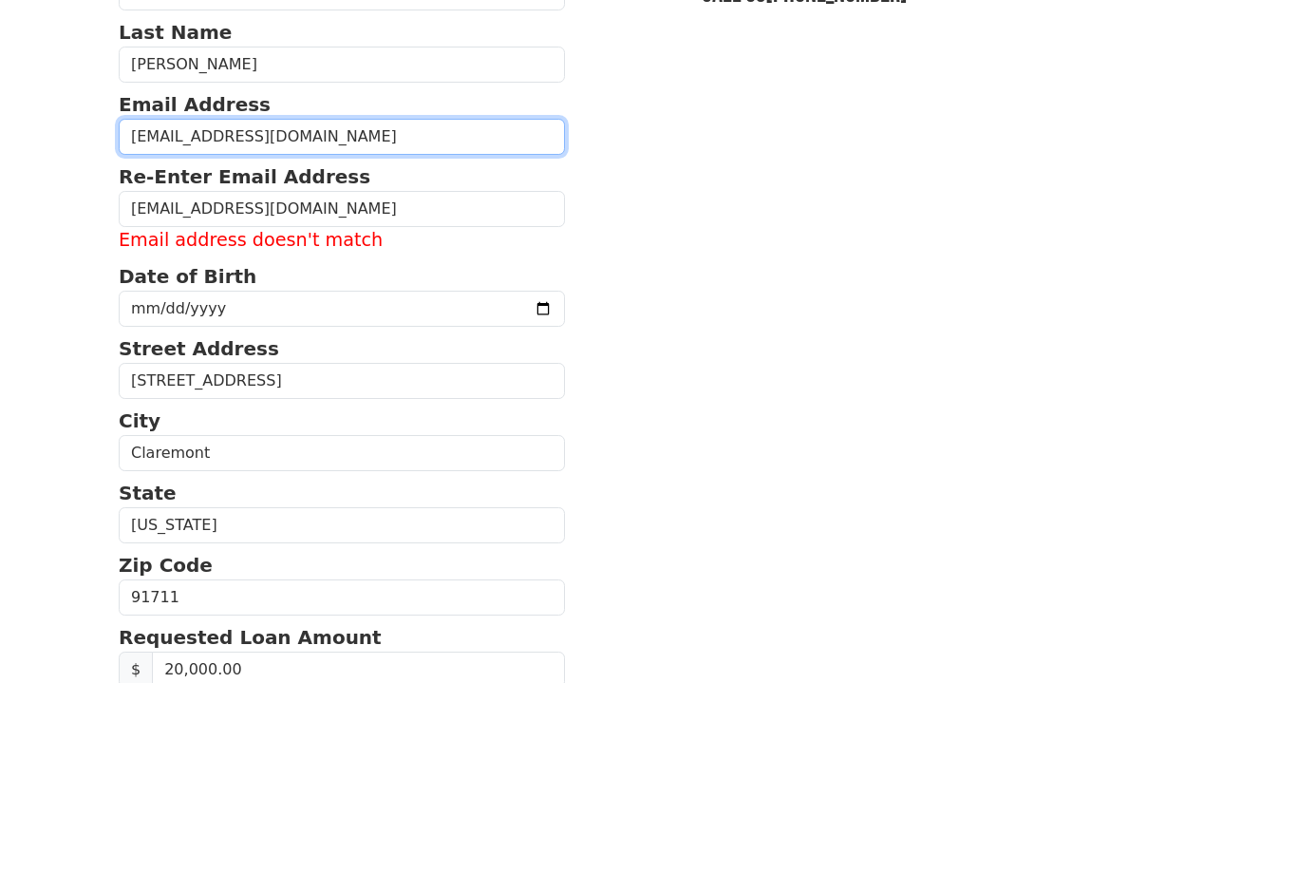
click at [356, 328] on input "[EMAIL_ADDRESS][DOMAIN_NAME]" at bounding box center [342, 346] width 446 height 36
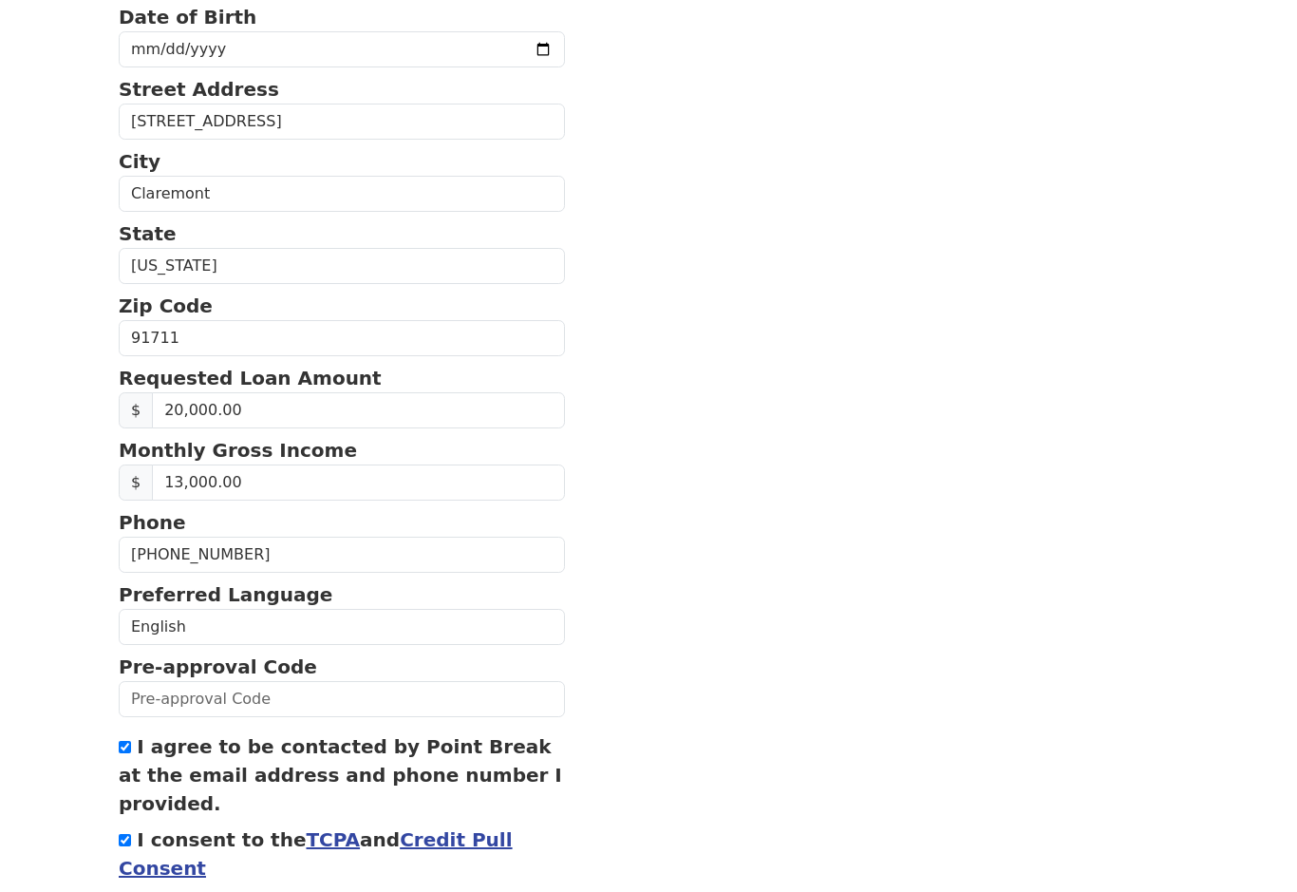
scroll to position [553, 0]
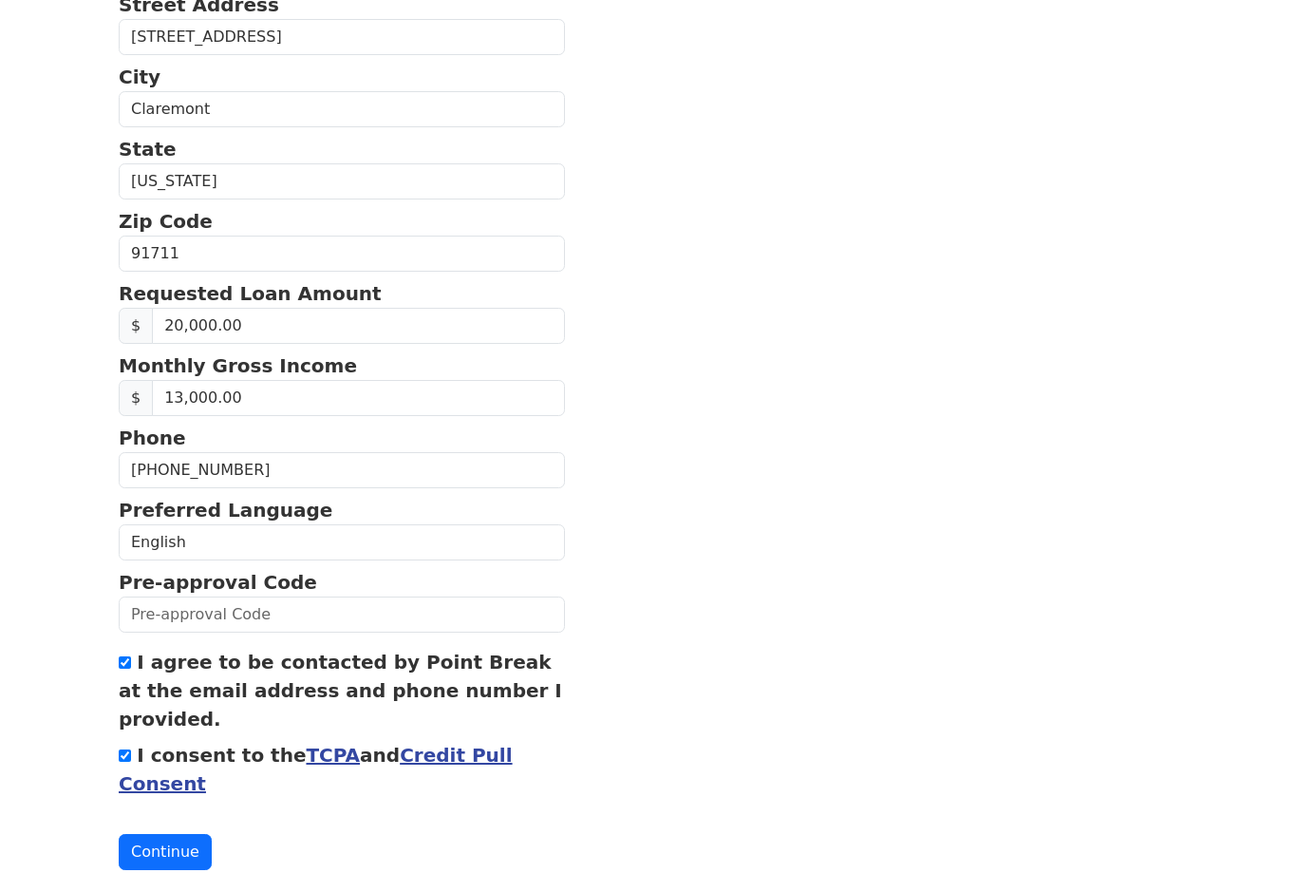
click at [173, 850] on button "Continue" at bounding box center [165, 852] width 93 height 36
click at [169, 838] on button "Continue" at bounding box center [165, 852] width 93 height 36
click at [155, 859] on button "Continue" at bounding box center [165, 852] width 93 height 36
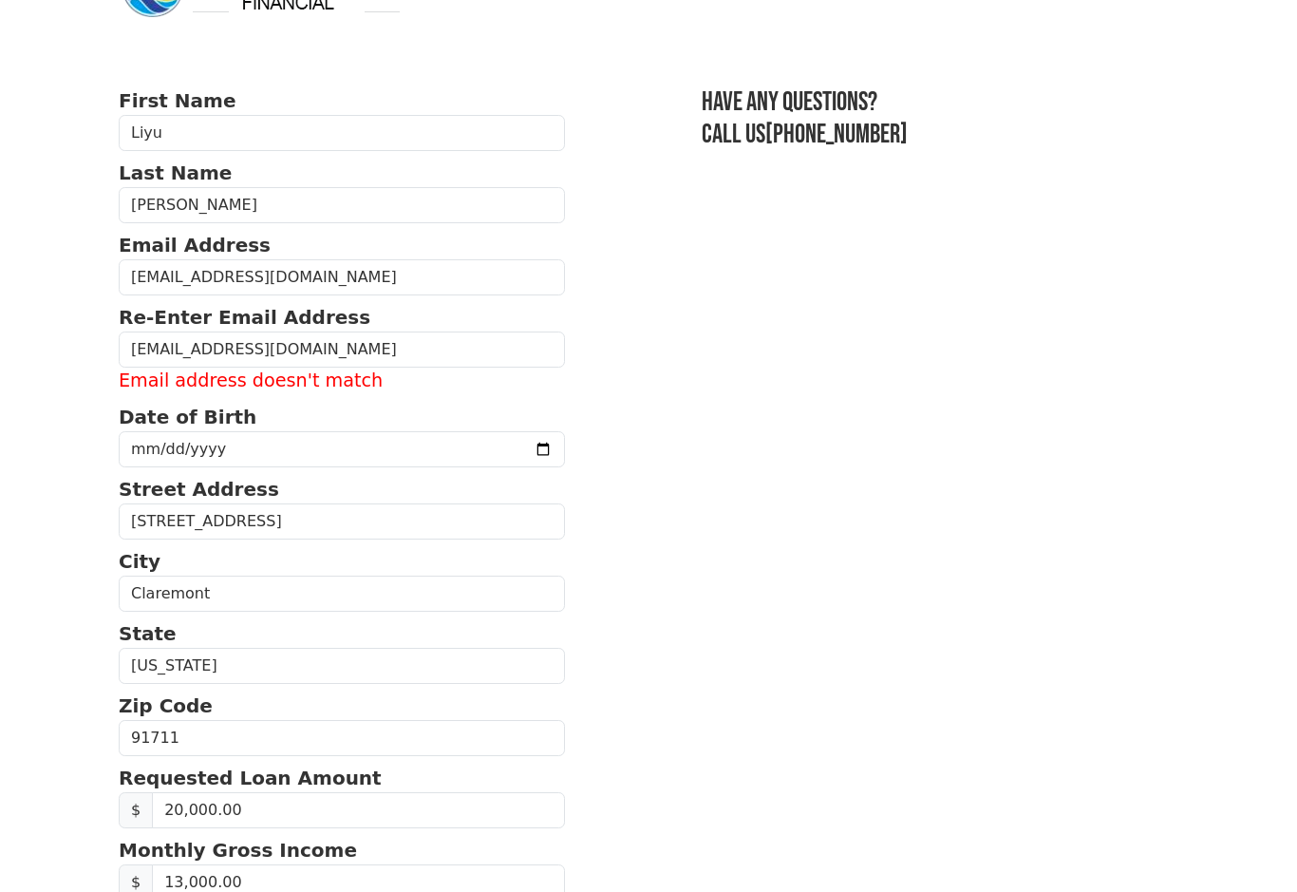
scroll to position [0, 0]
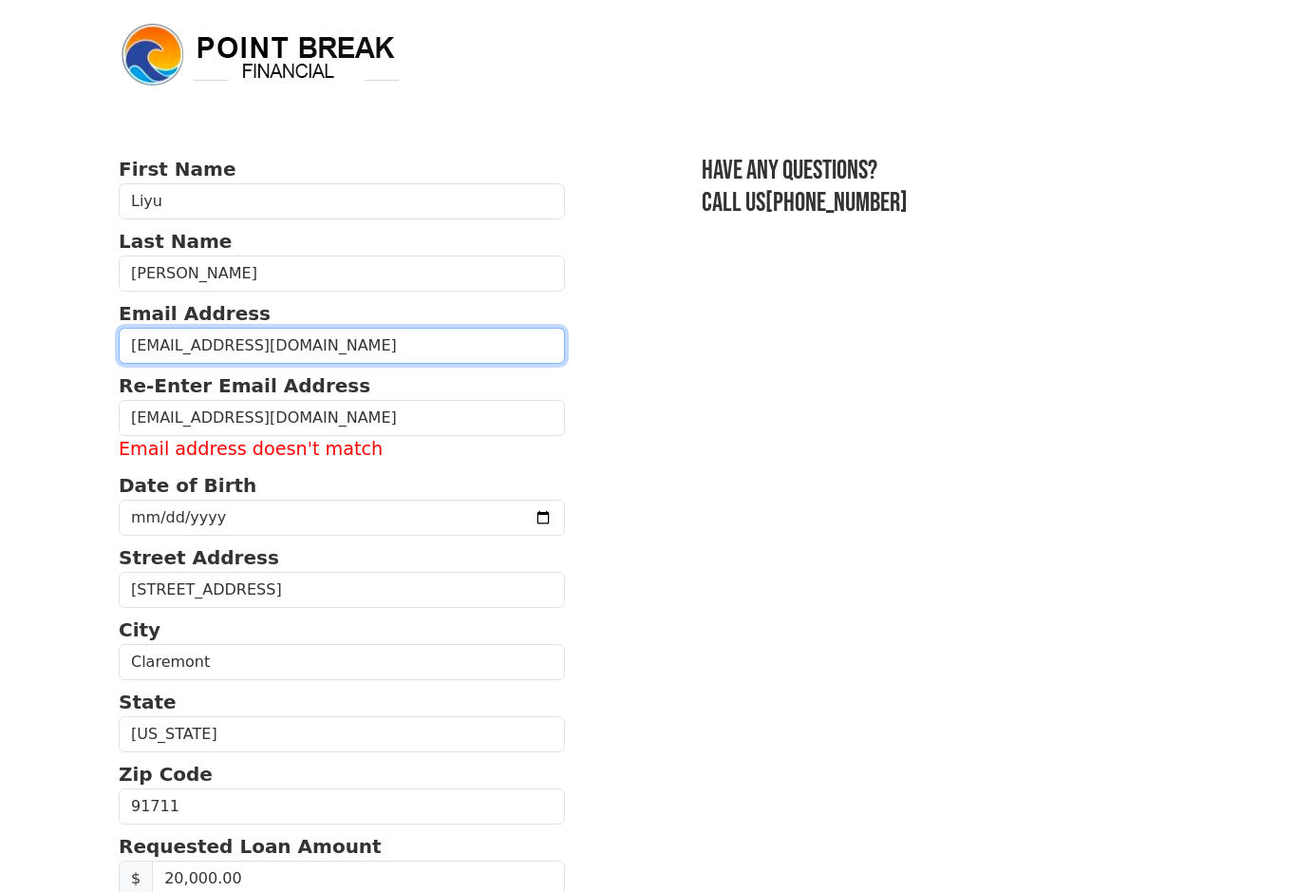
click at [356, 361] on input "[EMAIL_ADDRESS][DOMAIN_NAME]" at bounding box center [342, 346] width 446 height 36
type input "l"
type input "[EMAIL_ADDRESS][DOMAIN_NAME]"
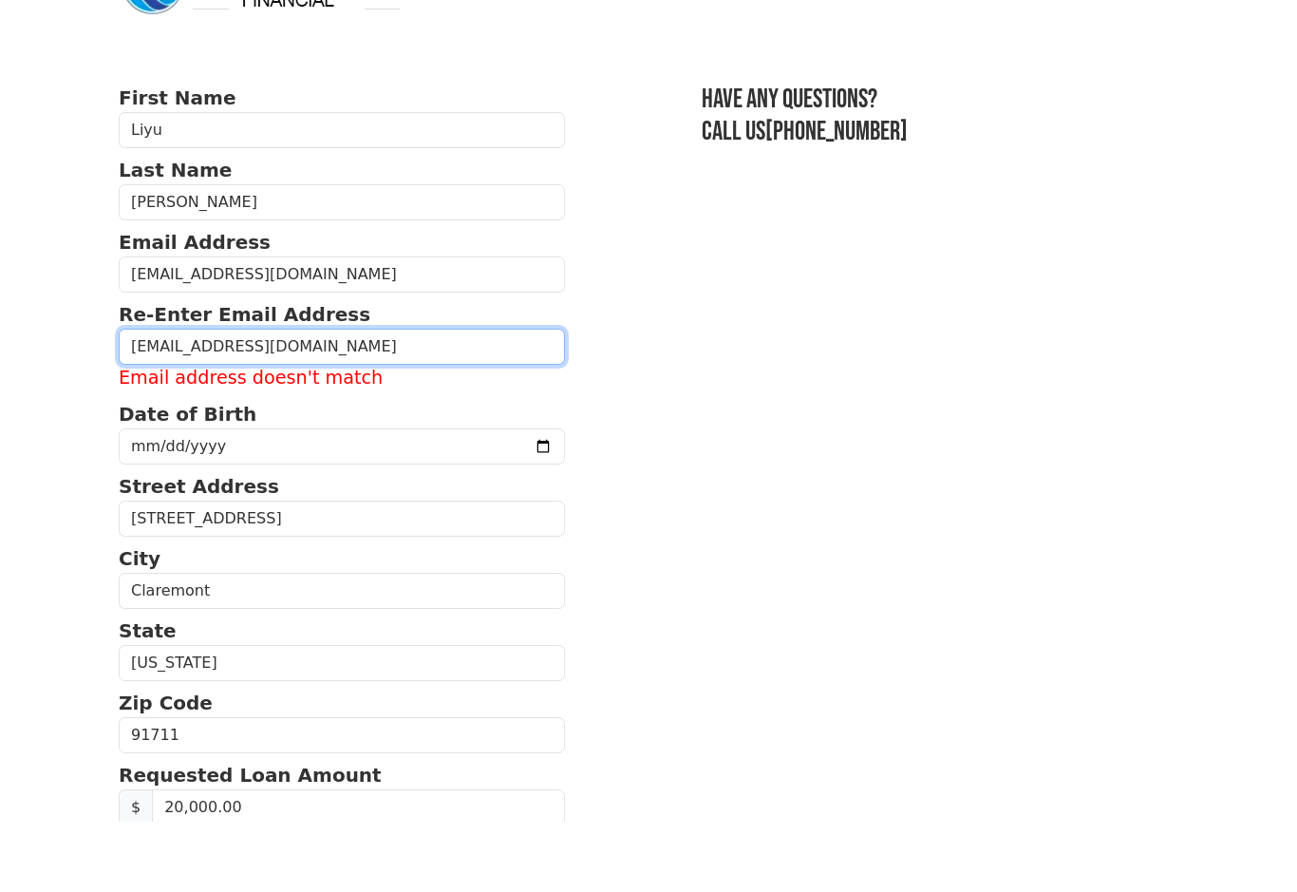
click at [381, 400] on input "[EMAIL_ADDRESS][DOMAIN_NAME]" at bounding box center [342, 418] width 446 height 36
type input "l"
type input "[EMAIL_ADDRESS][DOMAIN_NAME]"
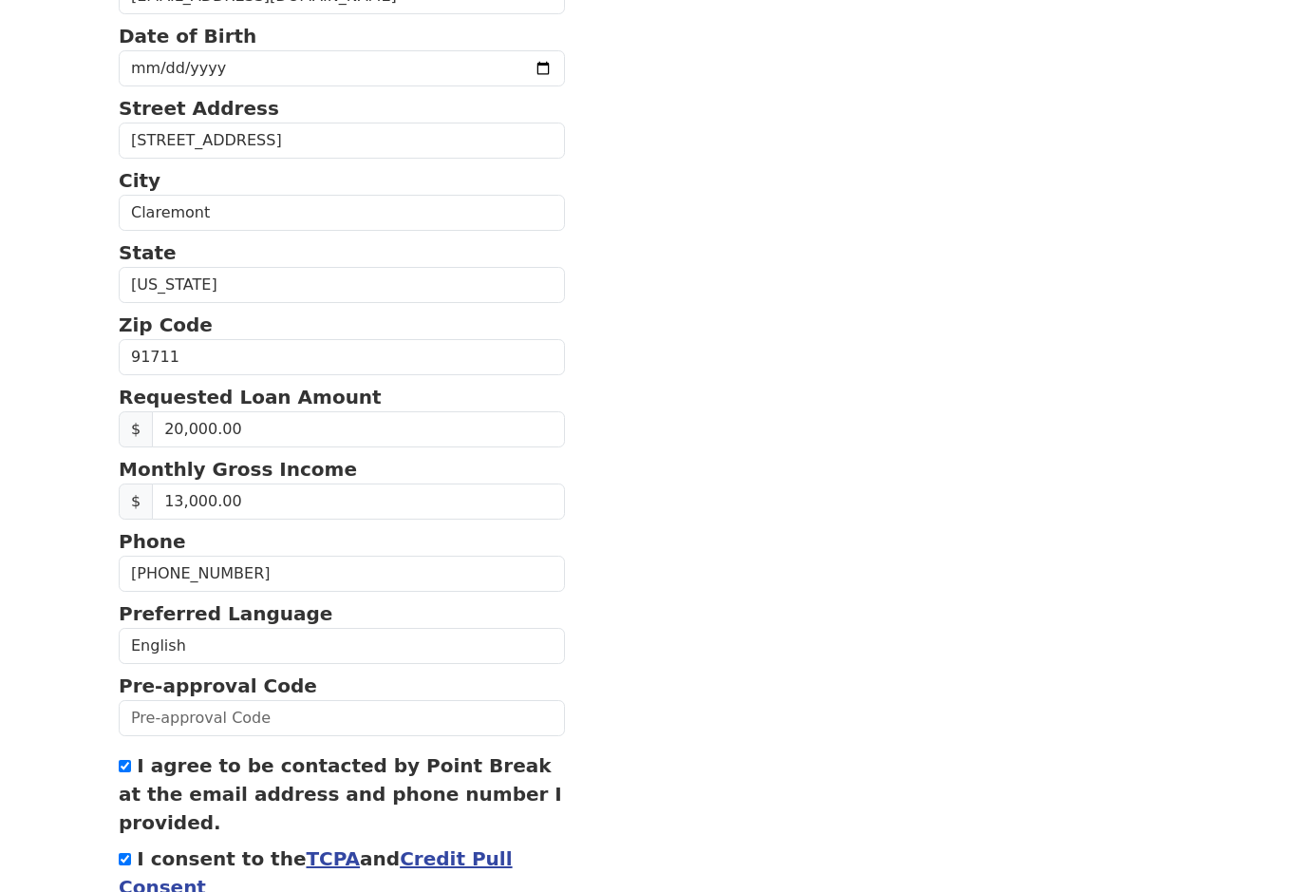
scroll to position [526, 0]
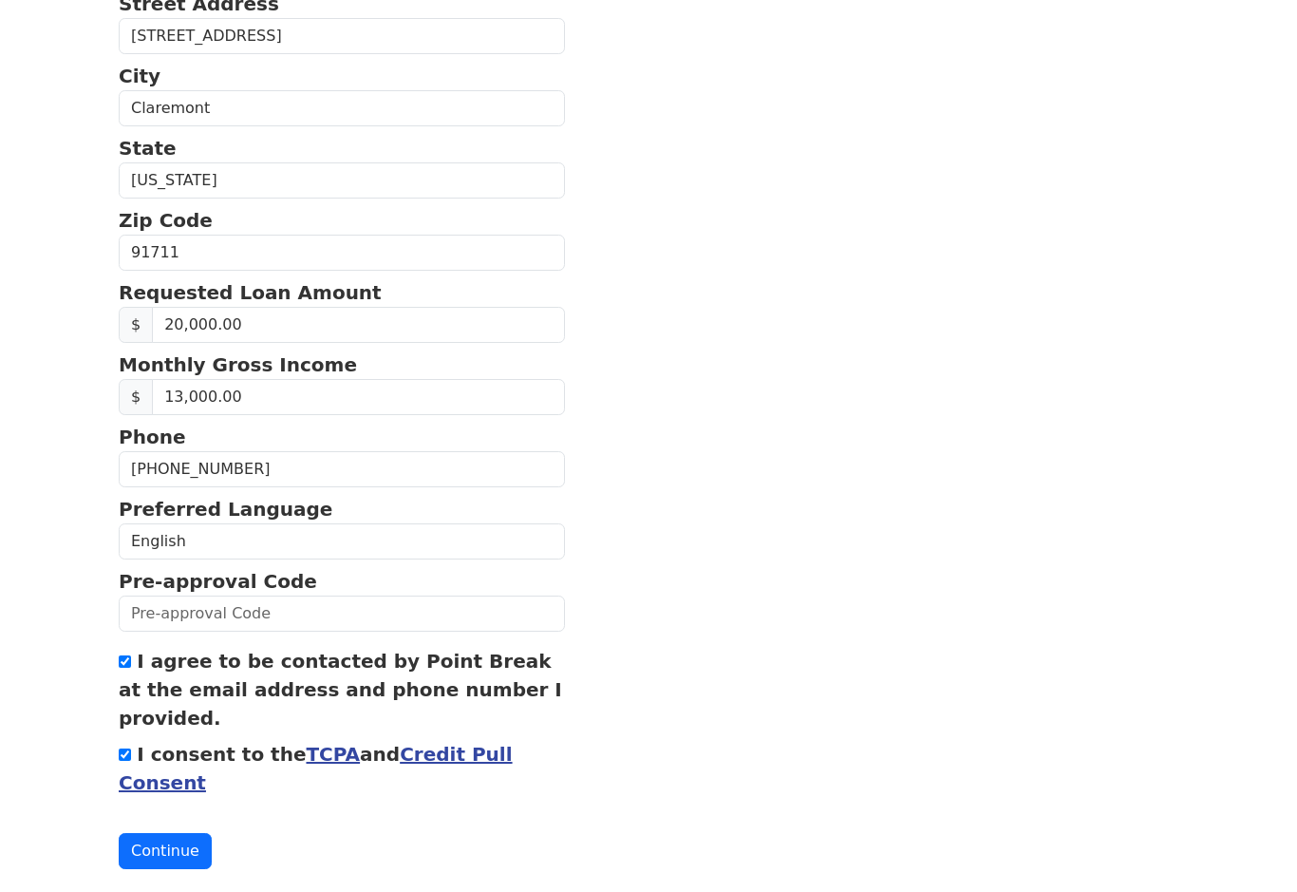
click at [184, 851] on button "Continue" at bounding box center [165, 851] width 93 height 36
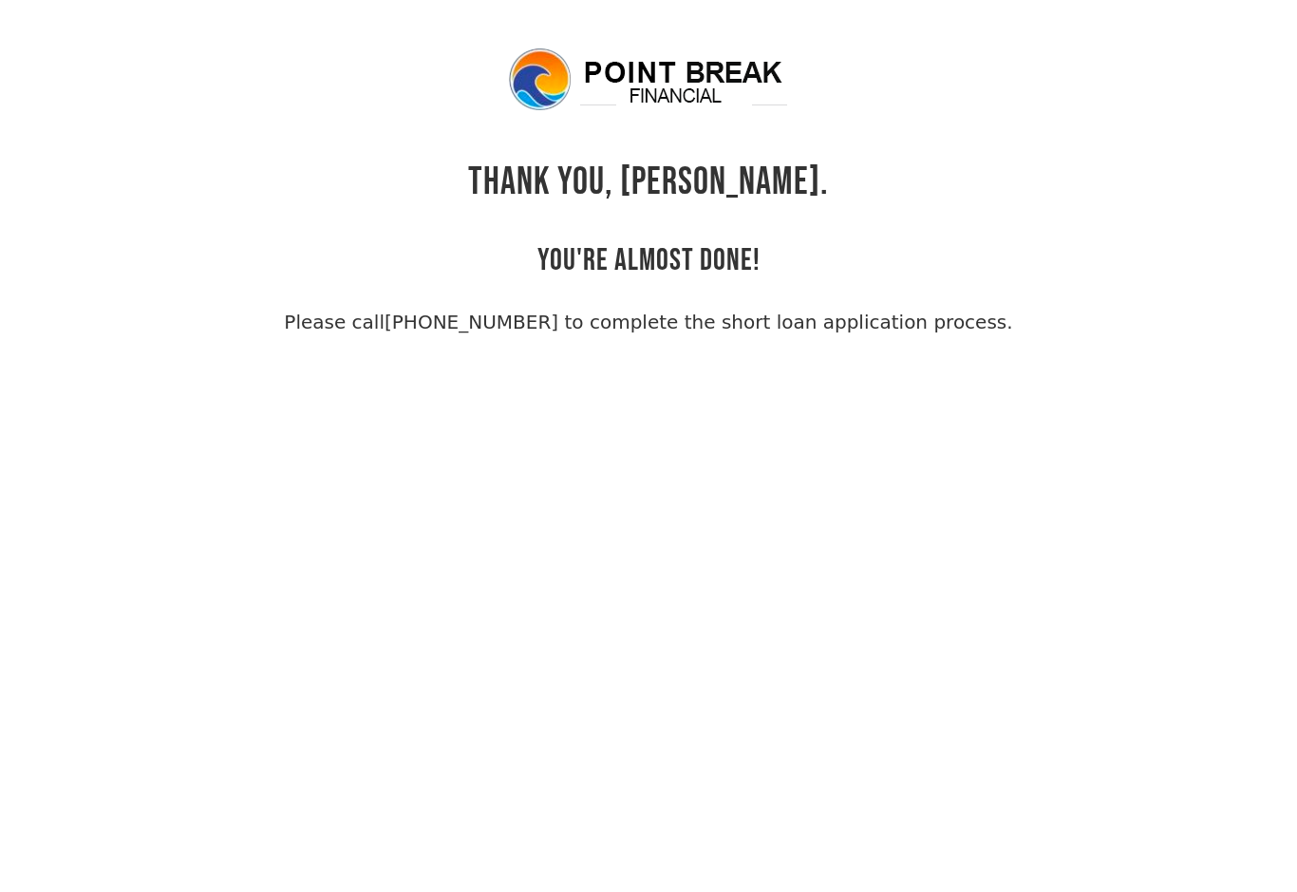
scroll to position [10, 0]
